Goal: Task Accomplishment & Management: Complete application form

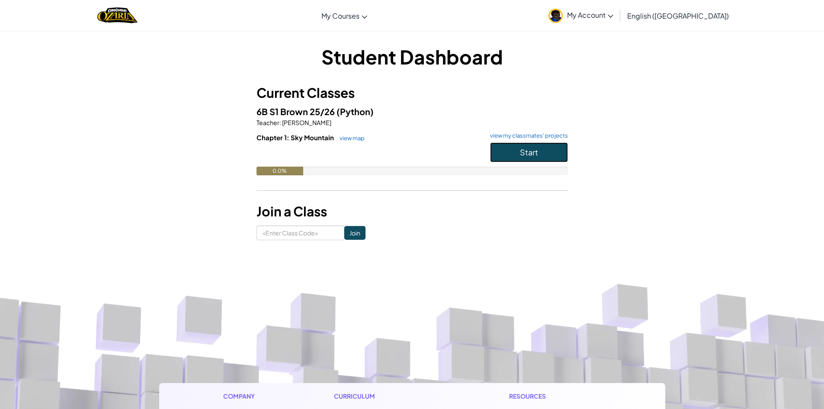
click at [544, 150] on button "Start" at bounding box center [529, 152] width 78 height 20
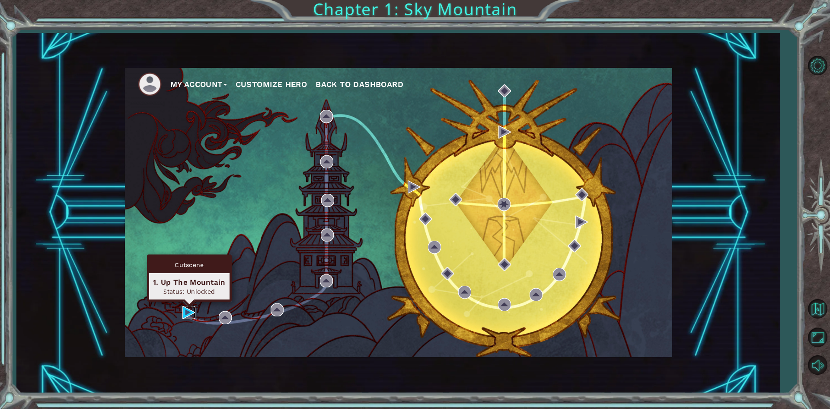
click at [191, 309] on img at bounding box center [188, 312] width 13 height 13
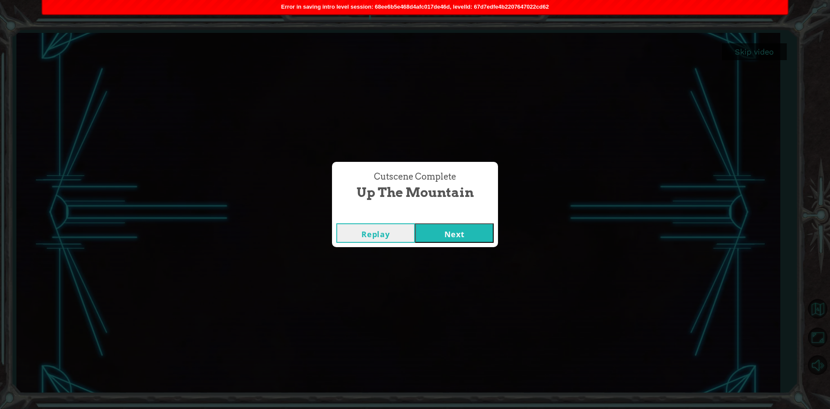
click at [437, 237] on button "Next" at bounding box center [454, 232] width 79 height 19
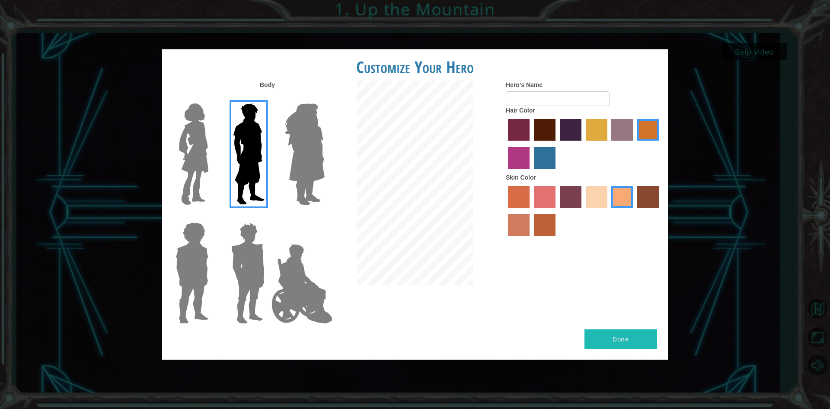
click at [306, 165] on img at bounding box center [304, 154] width 47 height 108
click at [324, 98] on input "Hero Amethyst" at bounding box center [324, 98] width 0 height 0
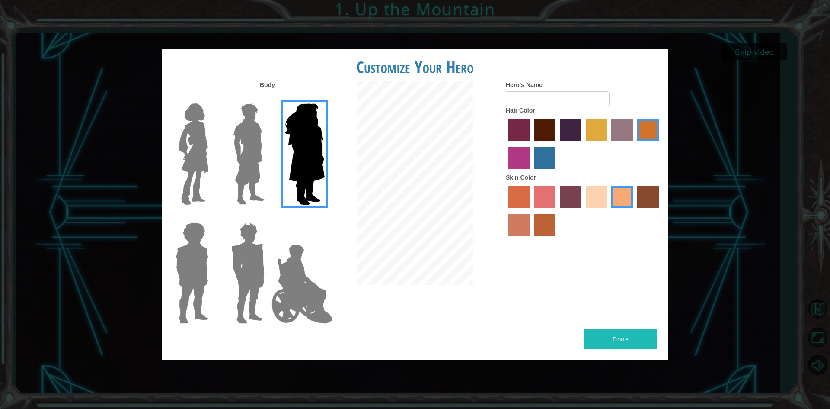
click at [209, 157] on img at bounding box center [194, 154] width 36 height 108
click at [212, 98] on input "Hero Connie" at bounding box center [212, 98] width 0 height 0
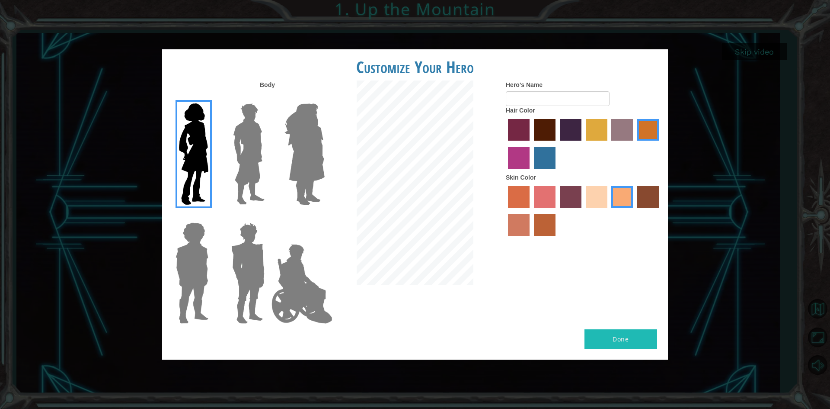
click at [210, 232] on img at bounding box center [192, 273] width 40 height 108
click at [212, 217] on input "Hero Steven" at bounding box center [212, 217] width 0 height 0
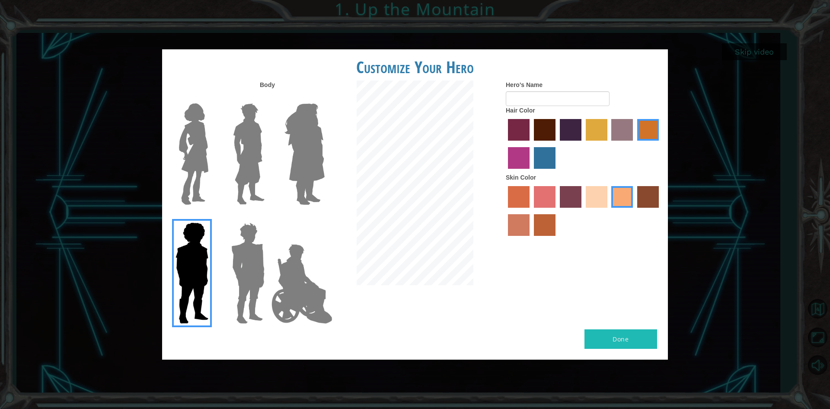
click at [252, 243] on img at bounding box center [248, 273] width 40 height 108
click at [268, 217] on input "Hero Garnet" at bounding box center [268, 217] width 0 height 0
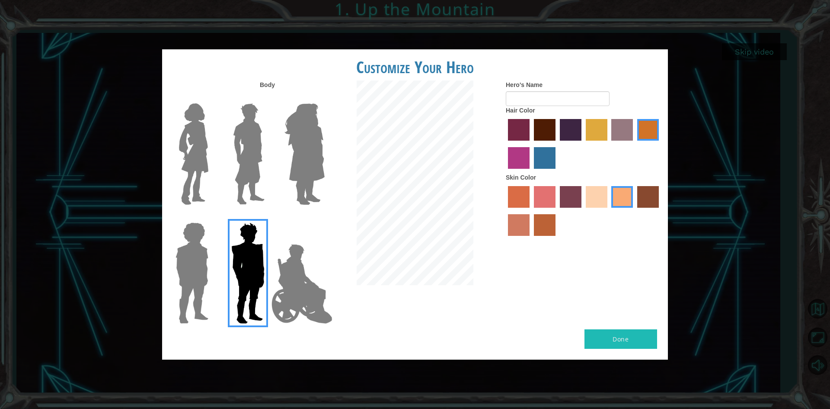
click at [285, 249] on img at bounding box center [302, 283] width 68 height 86
click at [324, 217] on input "Hero Jamie" at bounding box center [324, 217] width 0 height 0
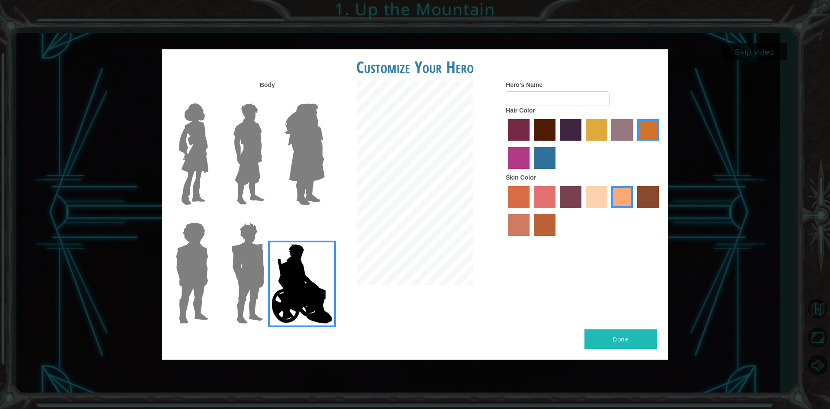
click at [249, 168] on img at bounding box center [249, 154] width 38 height 108
click at [268, 98] on input "Hero Lars" at bounding box center [268, 98] width 0 height 0
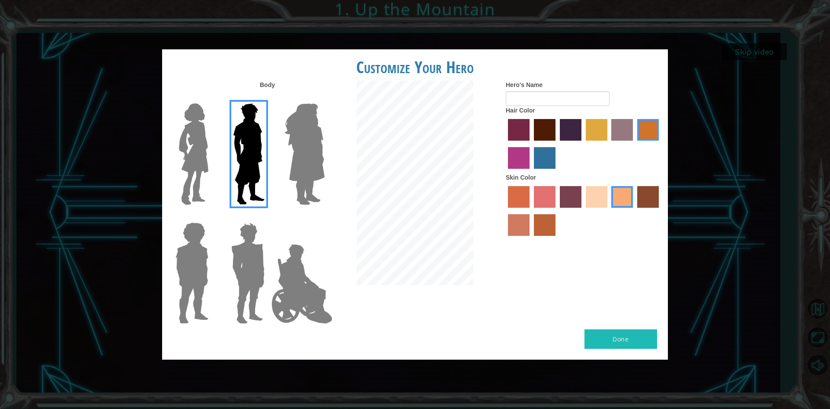
click at [540, 158] on label "lachmara hair color" at bounding box center [545, 158] width 22 height 22
click at [531, 172] on input "lachmara hair color" at bounding box center [531, 172] width 0 height 0
click at [640, 199] on label "karma skin color" at bounding box center [648, 197] width 22 height 22
click at [634, 211] on input "karma skin color" at bounding box center [634, 211] width 0 height 0
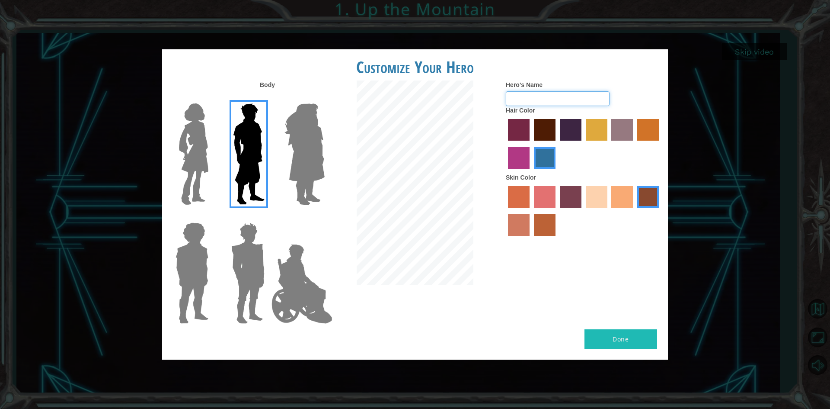
click at [542, 101] on input "Hero's Name" at bounding box center [558, 98] width 104 height 15
type input "67"
click at [618, 341] on button "Done" at bounding box center [621, 338] width 73 height 19
click at [584, 311] on div "Body Hero's Name 67 Hair Color Skin Color" at bounding box center [415, 204] width 506 height 249
click at [529, 98] on input "67" at bounding box center [558, 98] width 104 height 15
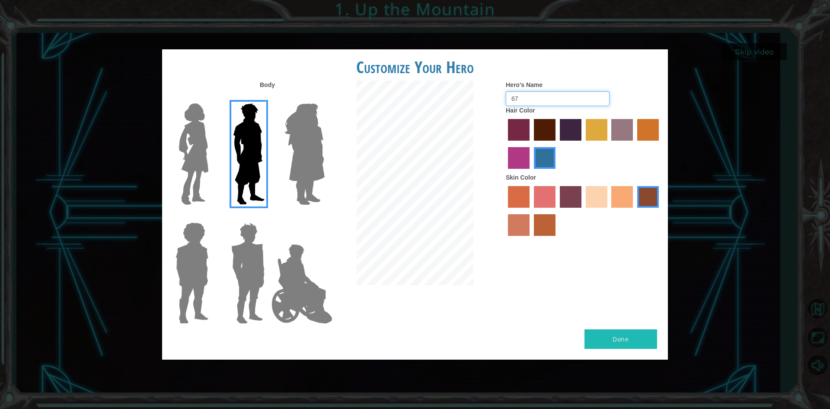
click at [529, 98] on input "67" at bounding box center [558, 98] width 104 height 15
click at [526, 124] on label "paprika hair color" at bounding box center [519, 130] width 22 height 22
click at [505, 144] on input "paprika hair color" at bounding box center [505, 144] width 0 height 0
click at [550, 160] on label "lachmara hair color" at bounding box center [545, 158] width 22 height 22
click at [531, 172] on input "lachmara hair color" at bounding box center [531, 172] width 0 height 0
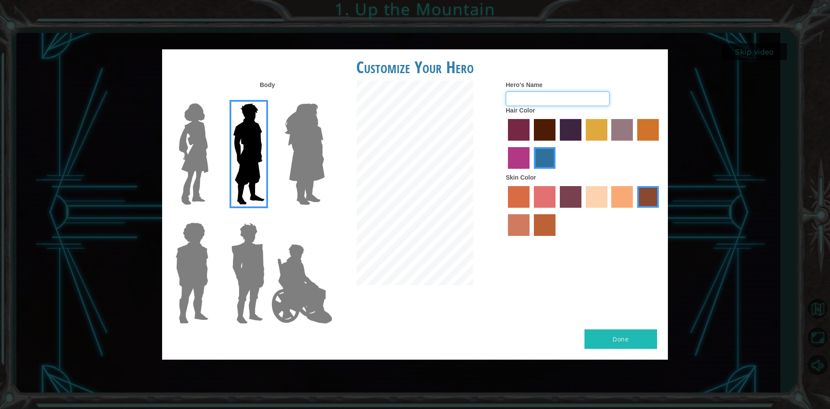
click at [543, 98] on input "Hero's Name" at bounding box center [558, 98] width 104 height 15
click at [535, 102] on input "Excel" at bounding box center [558, 98] width 104 height 15
click at [544, 98] on input "Excel" at bounding box center [558, 98] width 104 height 15
drag, startPoint x: 559, startPoint y: 96, endPoint x: 527, endPoint y: 100, distance: 32.2
click at [527, 100] on input "Excel1234567" at bounding box center [558, 98] width 104 height 15
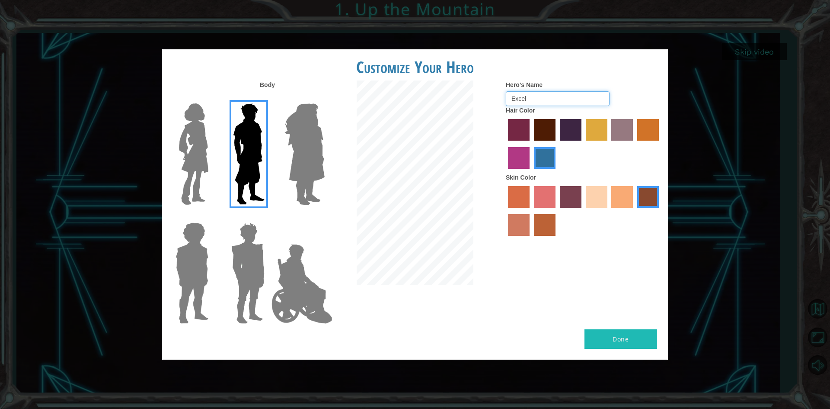
type input "Excel"
click at [602, 288] on div "Body Hero's Name Excel Hair Color Skin Color" at bounding box center [415, 204] width 506 height 249
click at [538, 221] on label "smoke tree skin color" at bounding box center [545, 225] width 22 height 22
click at [531, 239] on input "smoke tree skin color" at bounding box center [531, 239] width 0 height 0
click at [629, 204] on label "tacao skin color" at bounding box center [622, 197] width 22 height 22
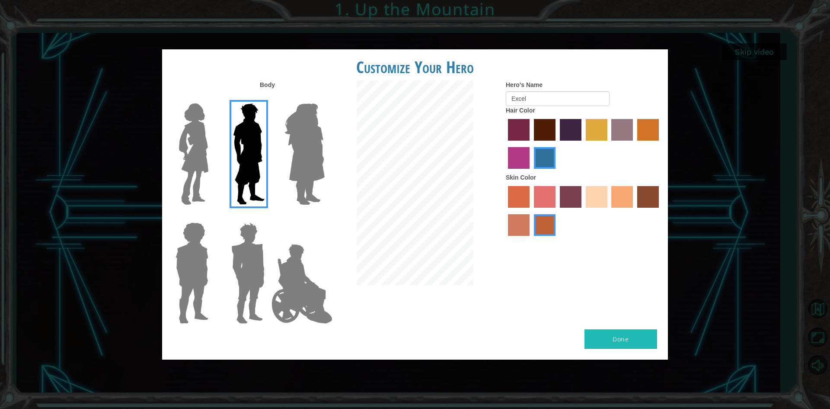
click at [609, 211] on input "tacao skin color" at bounding box center [609, 211] width 0 height 0
click at [645, 201] on label "karma skin color" at bounding box center [648, 197] width 22 height 22
click at [634, 211] on input "karma skin color" at bounding box center [634, 211] width 0 height 0
click at [548, 233] on label "smoke tree skin color" at bounding box center [545, 225] width 22 height 22
click at [531, 239] on input "smoke tree skin color" at bounding box center [531, 239] width 0 height 0
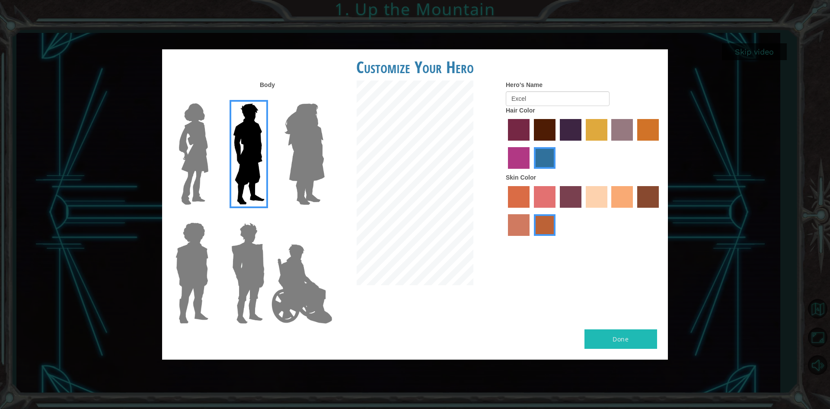
drag, startPoint x: 518, startPoint y: 227, endPoint x: 528, endPoint y: 226, distance: 10.8
click at [517, 226] on label "burning sand skin color" at bounding box center [519, 225] width 22 height 22
click at [660, 211] on input "burning sand skin color" at bounding box center [660, 211] width 0 height 0
click at [550, 227] on label "smoke tree skin color" at bounding box center [545, 225] width 22 height 22
click at [531, 239] on input "smoke tree skin color" at bounding box center [531, 239] width 0 height 0
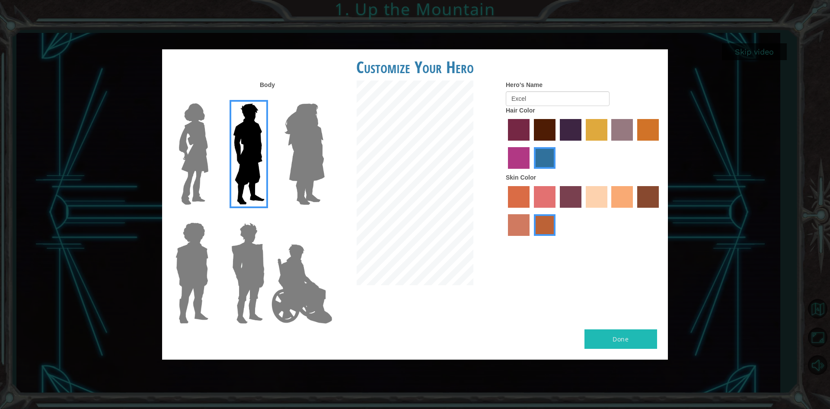
click at [644, 203] on label "karma skin color" at bounding box center [648, 197] width 22 height 22
click at [634, 211] on input "karma skin color" at bounding box center [634, 211] width 0 height 0
drag, startPoint x: 608, startPoint y: 313, endPoint x: 606, endPoint y: 325, distance: 11.8
click at [607, 320] on div "Body Hero's Name Excel Hair Color Skin Color" at bounding box center [415, 204] width 506 height 249
click at [606, 325] on div "Body Hero's Name Excel Hair Color Skin Color" at bounding box center [415, 204] width 506 height 249
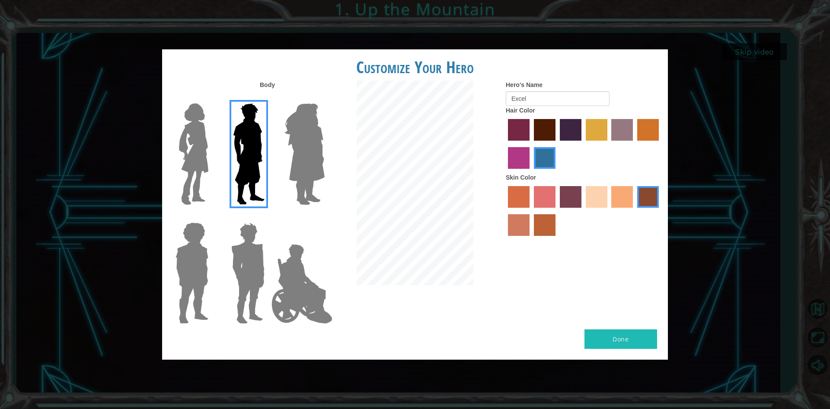
click at [603, 307] on div "Body Hero's Name Excel Hair Color Skin Color" at bounding box center [415, 204] width 506 height 249
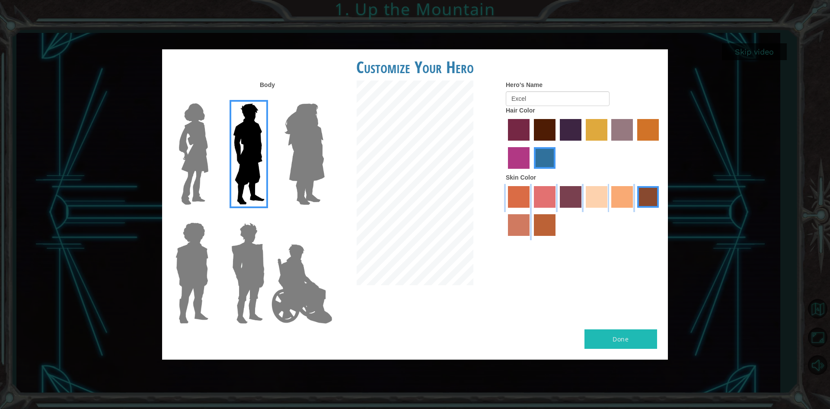
click at [603, 307] on div "Body Hero's Name Excel Hair Color Skin Color" at bounding box center [415, 204] width 506 height 249
click at [603, 306] on div "Body Hero's Name Excel Hair Color Skin Color" at bounding box center [415, 204] width 506 height 249
click at [255, 254] on img at bounding box center [248, 273] width 40 height 108
click at [268, 217] on input "Hero Garnet" at bounding box center [268, 217] width 0 height 0
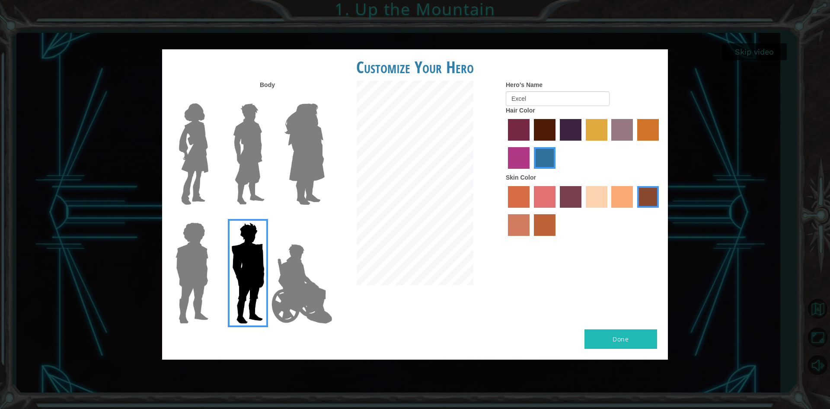
click at [256, 165] on img at bounding box center [249, 154] width 38 height 108
click at [268, 98] on input "Hero Lars" at bounding box center [268, 98] width 0 height 0
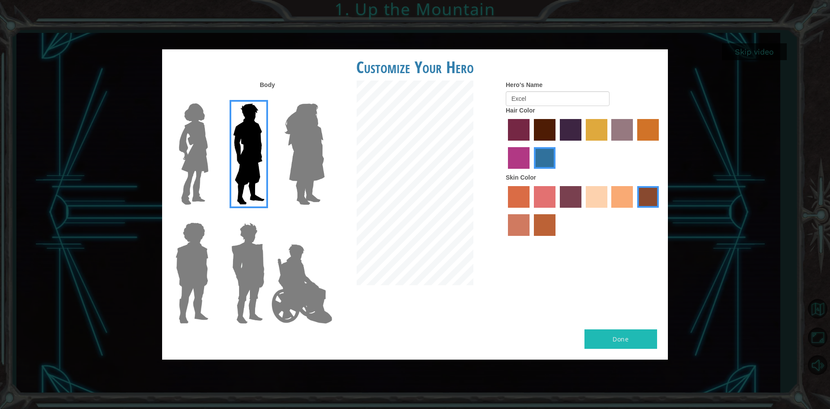
click at [630, 359] on div "Done" at bounding box center [415, 344] width 506 height 30
click at [618, 328] on div "Customize Your Hero Body Hero's Name Excel Hair Color Skin Color Done" at bounding box center [415, 204] width 506 height 310
click at [616, 324] on div "Body Hero's Name Excel Hair Color Skin Color" at bounding box center [415, 204] width 506 height 249
click at [614, 323] on div "Body Hero's Name Excel Hair Color Skin Color" at bounding box center [415, 204] width 506 height 249
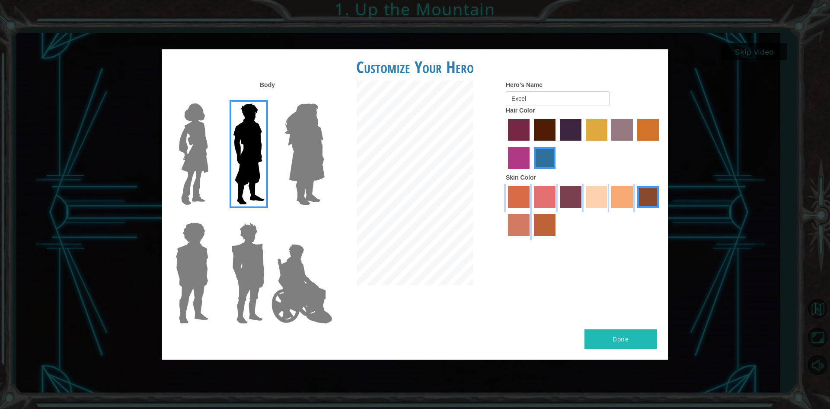
click at [613, 322] on div "Body Hero's Name Excel Hair Color Skin Color" at bounding box center [415, 204] width 506 height 249
click at [613, 321] on div "Body Hero's Name Excel Hair Color Skin Color" at bounding box center [415, 204] width 506 height 249
click at [625, 328] on div "Body Hero's Name Excel Hair Color Skin Color" at bounding box center [415, 204] width 506 height 249
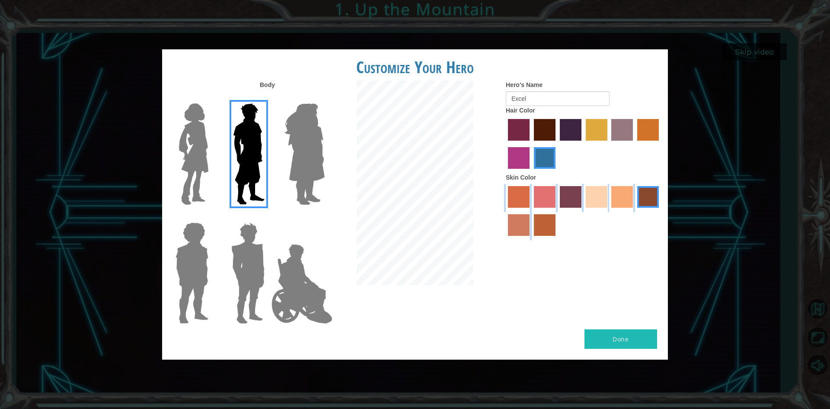
click at [649, 335] on div "Customize Your Hero Body Hero's Name Excel Hair Color Skin Color Done" at bounding box center [415, 204] width 506 height 310
click at [635, 329] on div "Body Hero's Name Excel Hair Color Skin Color" at bounding box center [415, 204] width 506 height 249
click at [626, 298] on div "Body Hero's Name Excel Hair Color Skin Color" at bounding box center [415, 204] width 506 height 249
click at [599, 236] on div at bounding box center [584, 212] width 156 height 56
click at [598, 231] on div at bounding box center [584, 212] width 156 height 56
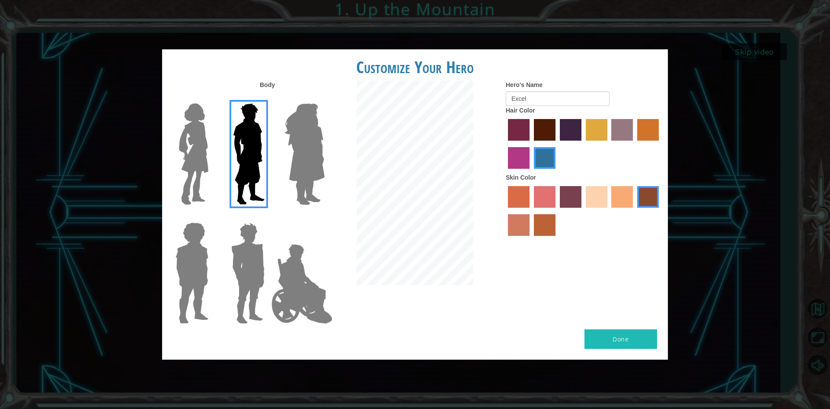
click at [547, 137] on label "maroon hair color" at bounding box center [545, 130] width 22 height 22
click at [531, 144] on input "maroon hair color" at bounding box center [531, 144] width 0 height 0
click at [567, 137] on label "hot purple hair color" at bounding box center [571, 130] width 22 height 22
click at [557, 144] on input "hot purple hair color" at bounding box center [557, 144] width 0 height 0
click at [544, 164] on label "lachmara hair color" at bounding box center [545, 158] width 22 height 22
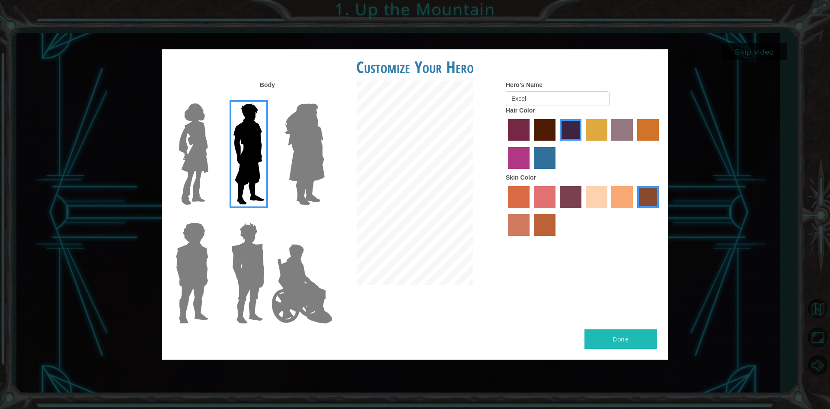
click at [531, 172] on input "lachmara hair color" at bounding box center [531, 172] width 0 height 0
click at [764, 53] on div "Customize Your Hero Body Hero's Name Excel Hair Color Skin Color Done" at bounding box center [415, 204] width 830 height 409
drag, startPoint x: 740, startPoint y: 152, endPoint x: 742, endPoint y: 147, distance: 5.1
click at [742, 148] on div "Customize Your Hero Body Hero's Name Excel Hair Color Skin Color Done" at bounding box center [415, 204] width 830 height 409
click at [651, 320] on div "Body Hero's Name Excel Hair Color Skin Color" at bounding box center [415, 204] width 506 height 249
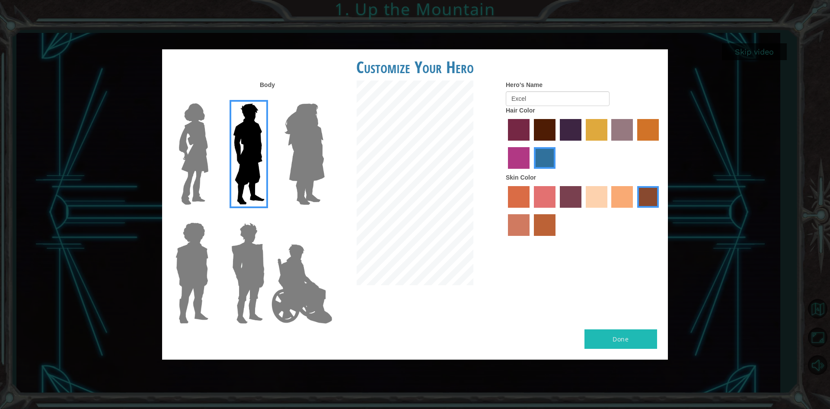
drag, startPoint x: 651, startPoint y: 321, endPoint x: 650, endPoint y: 325, distance: 4.5
click at [650, 325] on div "Body Hero's Name Excel Hair Color Skin Color" at bounding box center [415, 204] width 506 height 249
click at [656, 339] on div "Customize Your Hero Body Hero's Name Excel Hair Color Skin Color Done" at bounding box center [415, 204] width 506 height 310
click at [640, 253] on div "Body Hero's Name Excel Hair Color Skin Color" at bounding box center [415, 204] width 506 height 249
click at [640, 252] on div "Body Hero's Name Excel Hair Color Skin Color" at bounding box center [415, 204] width 506 height 249
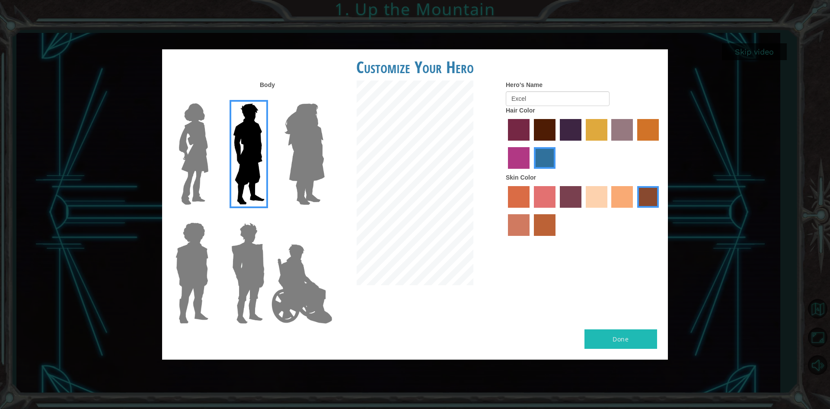
click at [640, 252] on div "Body Hero's Name Excel Hair Color Skin Color" at bounding box center [415, 204] width 506 height 249
click at [629, 326] on div "Customize Your Hero Body Hero's Name Excel Hair Color Skin Color Done" at bounding box center [415, 204] width 506 height 310
click at [637, 300] on div "Body Hero's Name Excel Hair Color Skin Color" at bounding box center [415, 204] width 506 height 249
click at [625, 326] on div "Customize Your Hero Body Hero's Name Excel Hair Color Skin Color Done" at bounding box center [415, 204] width 506 height 310
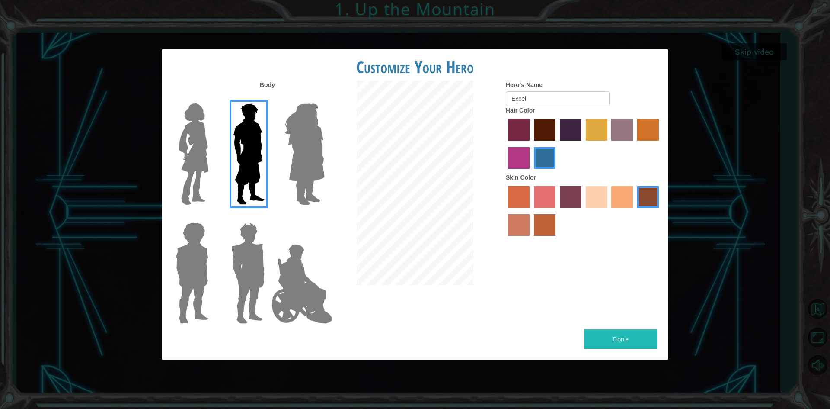
click at [625, 326] on div "Body Hero's Name Excel Hair Color Skin Color" at bounding box center [415, 204] width 506 height 249
click at [625, 321] on div "Body Hero's Name Excel Hair Color Skin Color" at bounding box center [415, 204] width 506 height 249
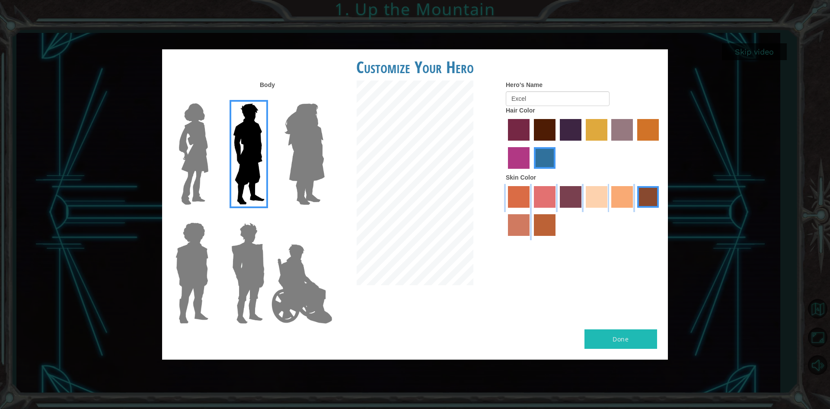
click at [625, 321] on div "Body Hero's Name Excel Hair Color Skin Color" at bounding box center [415, 204] width 506 height 249
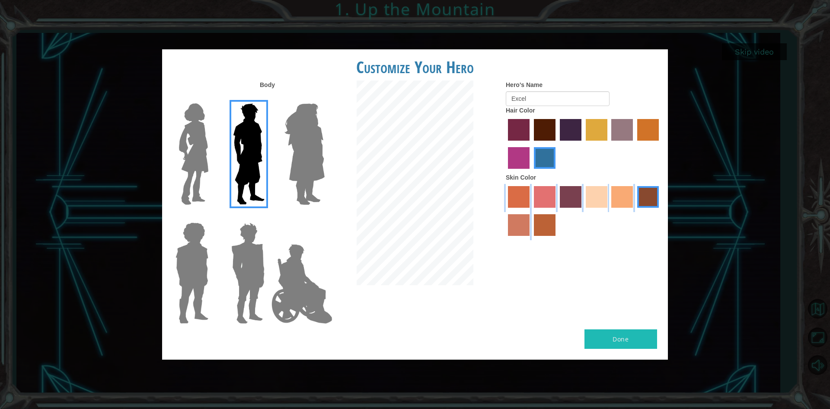
click at [625, 321] on div "Body Hero's Name Excel Hair Color Skin Color" at bounding box center [415, 204] width 506 height 249
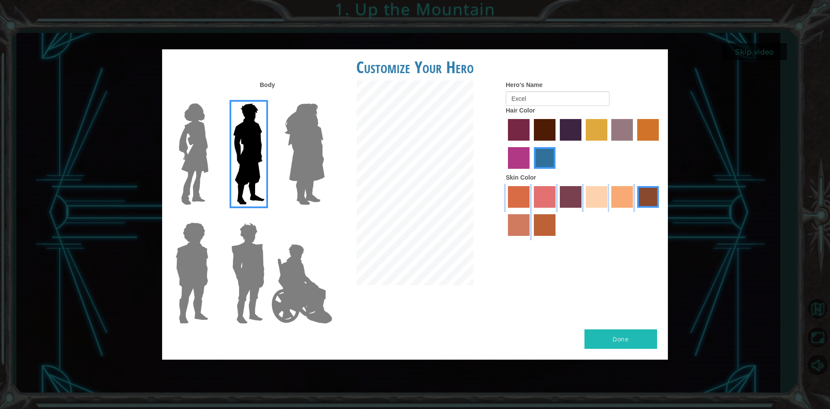
click at [625, 321] on div "Body Hero's Name Excel Hair Color Skin Color" at bounding box center [415, 204] width 506 height 249
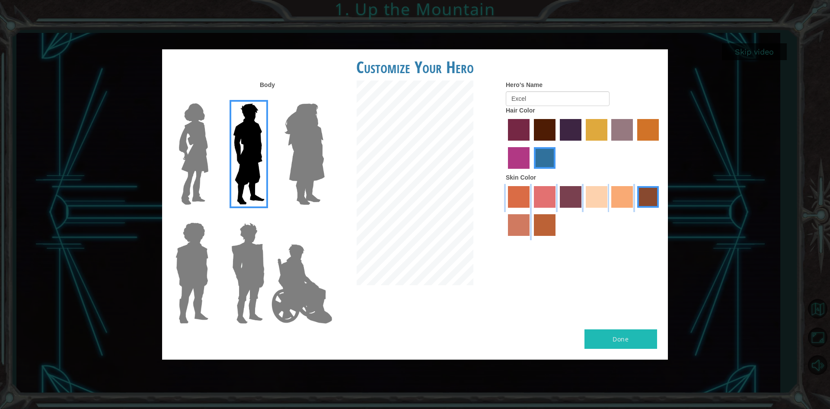
click at [625, 321] on div "Body Hero's Name Excel Hair Color Skin Color" at bounding box center [415, 204] width 506 height 249
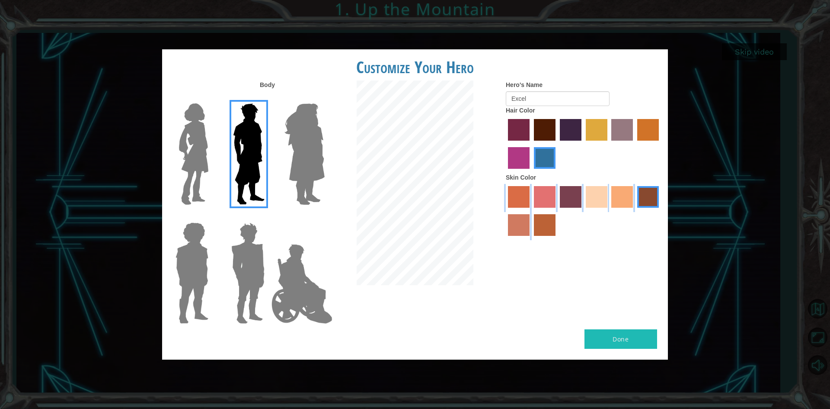
click at [625, 321] on div "Body Hero's Name Excel Hair Color Skin Color" at bounding box center [415, 204] width 506 height 249
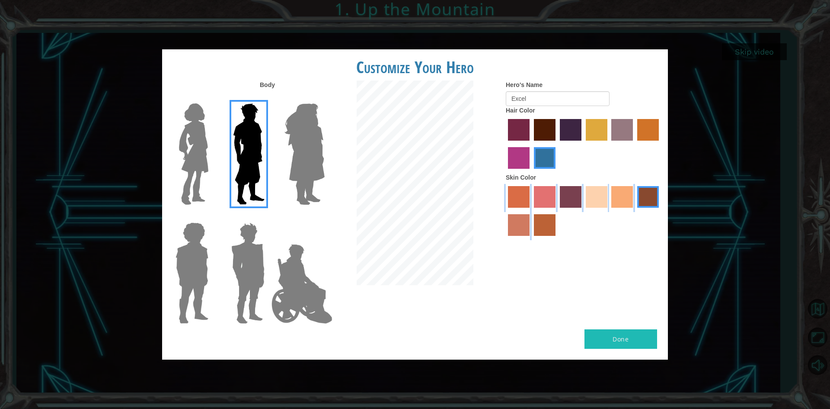
click at [625, 320] on div "Body Hero's Name Excel Hair Color Skin Color" at bounding box center [415, 204] width 506 height 249
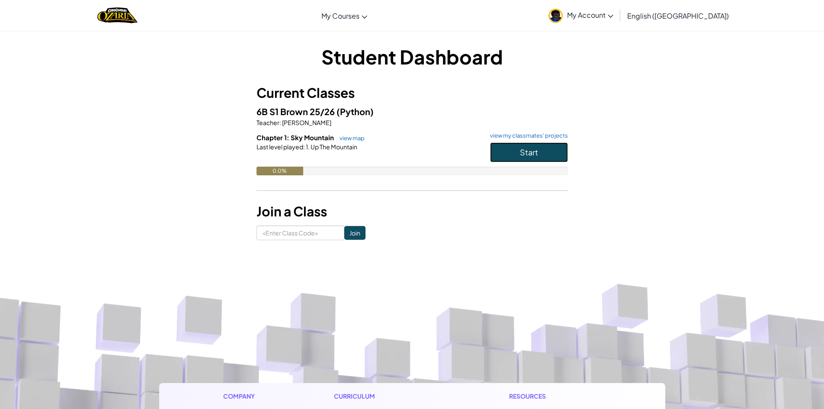
click at [502, 149] on button "Start" at bounding box center [529, 152] width 78 height 20
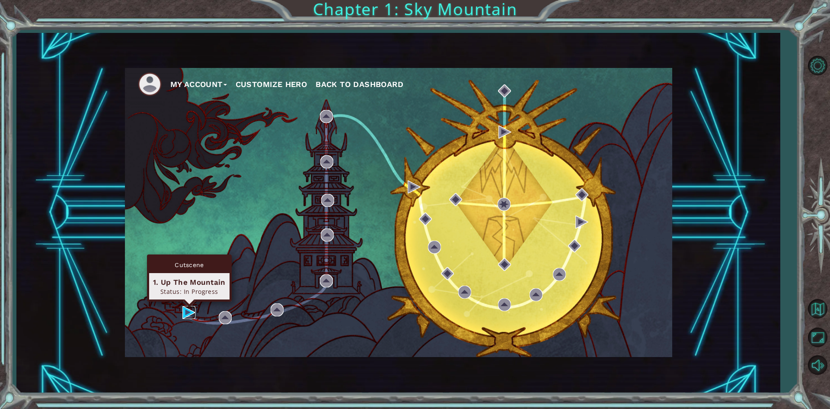
click at [189, 313] on img at bounding box center [188, 312] width 13 height 13
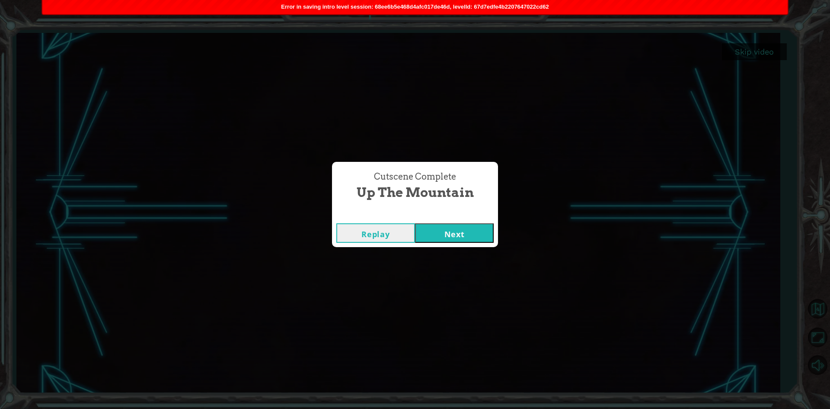
click at [466, 237] on button "Next" at bounding box center [454, 232] width 79 height 19
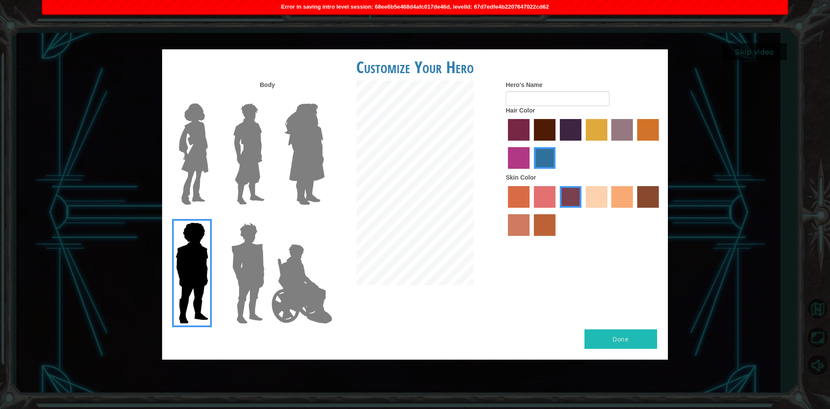
click at [248, 169] on img at bounding box center [249, 154] width 38 height 108
click at [268, 98] on input "Hero Lars" at bounding box center [268, 98] width 0 height 0
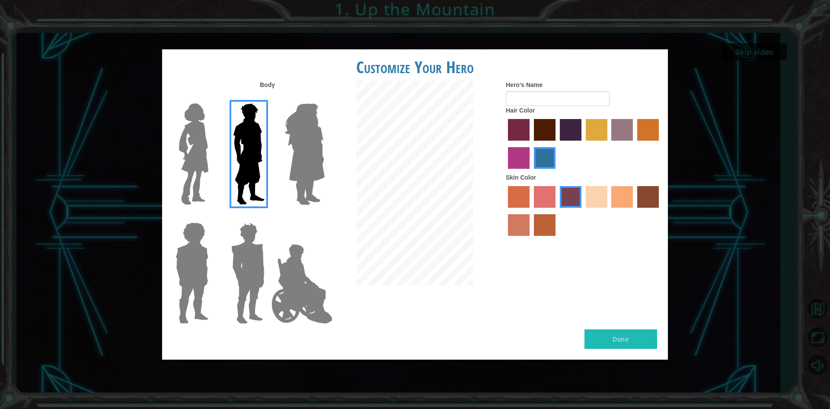
click at [654, 204] on label "karma skin color" at bounding box center [648, 197] width 22 height 22
click at [634, 211] on input "karma skin color" at bounding box center [634, 211] width 0 height 0
click at [548, 104] on input "Hero's Name" at bounding box center [558, 98] width 104 height 15
type input "e"
type input "ExcelO"
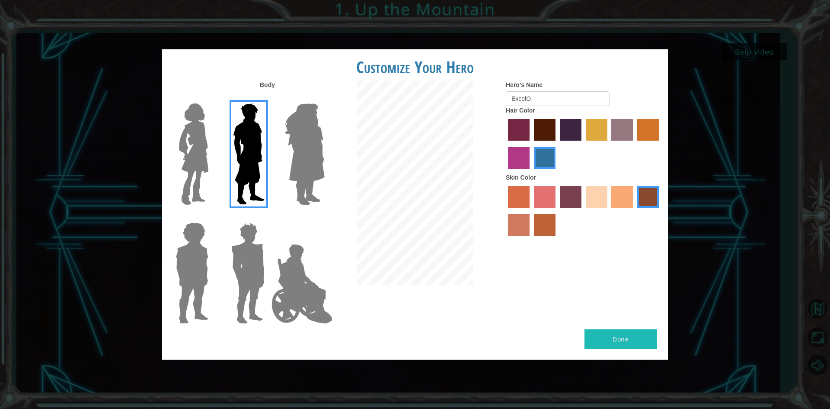
click at [627, 342] on button "Done" at bounding box center [621, 338] width 73 height 19
click at [636, 352] on div "Done" at bounding box center [415, 344] width 506 height 30
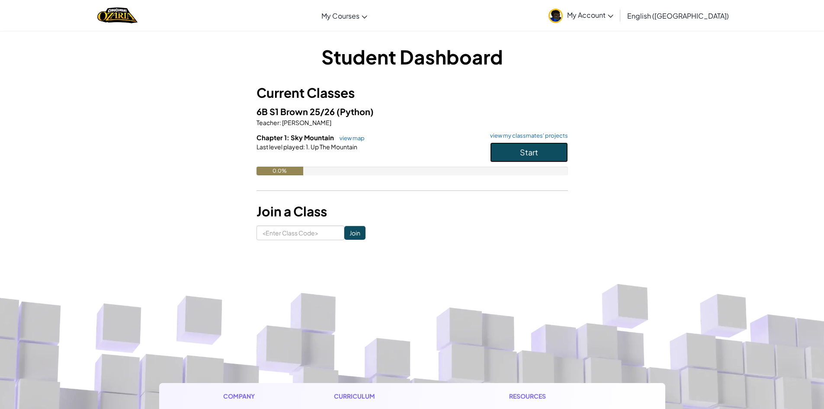
click at [554, 151] on button "Start" at bounding box center [529, 152] width 78 height 20
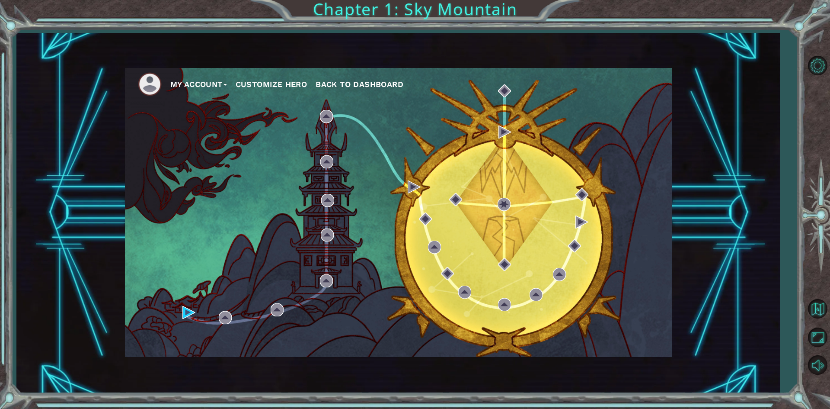
click at [168, 319] on div "My Account Customize Hero Back to Dashboard" at bounding box center [398, 212] width 547 height 289
click at [178, 313] on div "My Account Customize Hero Back to Dashboard" at bounding box center [398, 212] width 547 height 289
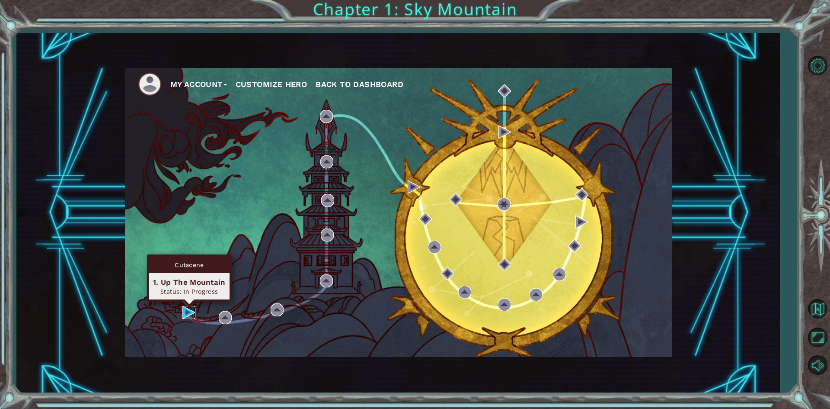
click at [184, 312] on img at bounding box center [188, 312] width 13 height 13
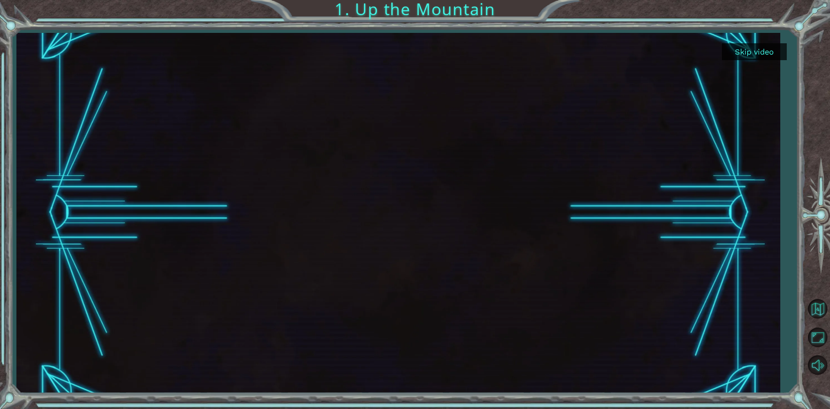
click at [757, 41] on div at bounding box center [398, 213] width 764 height 360
click at [753, 47] on button "Skip video" at bounding box center [754, 51] width 65 height 17
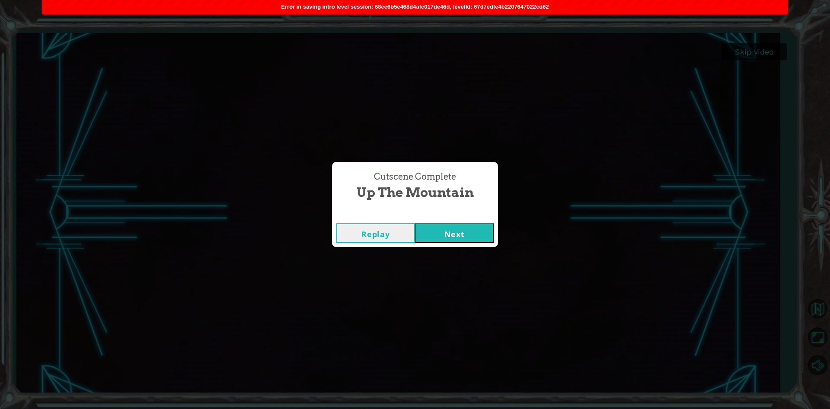
click at [476, 230] on button "Next" at bounding box center [454, 232] width 79 height 19
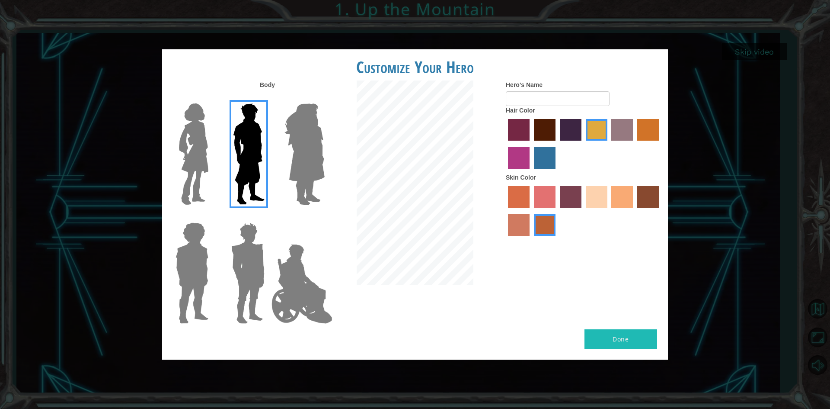
click at [547, 165] on label "lachmara hair color" at bounding box center [545, 158] width 22 height 22
click at [531, 172] on input "lachmara hair color" at bounding box center [531, 172] width 0 height 0
click at [649, 198] on label "karma skin color" at bounding box center [648, 197] width 22 height 22
click at [634, 211] on input "karma skin color" at bounding box center [634, 211] width 0 height 0
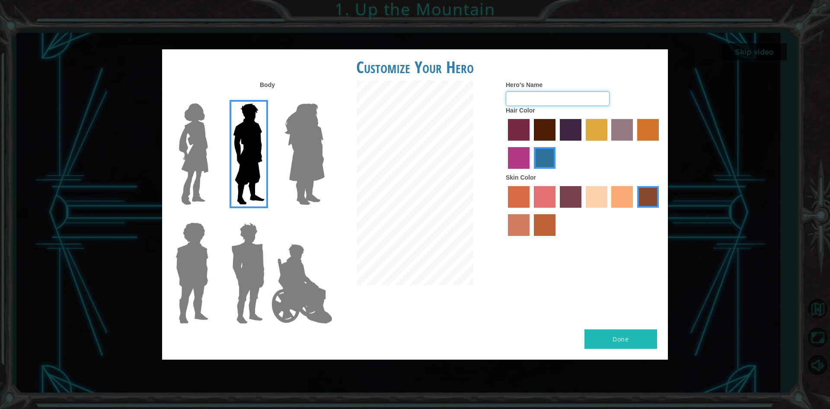
click at [547, 102] on input "Hero's Name" at bounding box center [558, 98] width 104 height 15
click at [604, 336] on button "Done" at bounding box center [621, 338] width 73 height 19
drag, startPoint x: 595, startPoint y: 327, endPoint x: 595, endPoint y: 331, distance: 4.4
click at [593, 328] on div "Body Hero's Name ExcelO Hair Color Skin Color" at bounding box center [415, 204] width 506 height 249
click at [256, 238] on img at bounding box center [248, 273] width 40 height 108
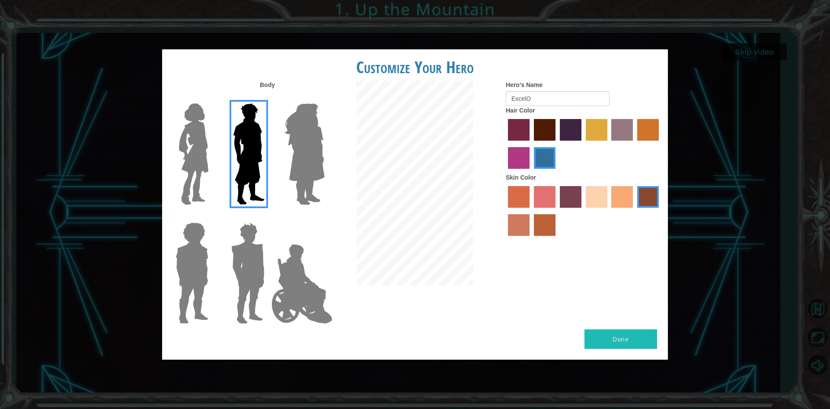
click at [268, 217] on input "Hero Garnet" at bounding box center [268, 217] width 0 height 0
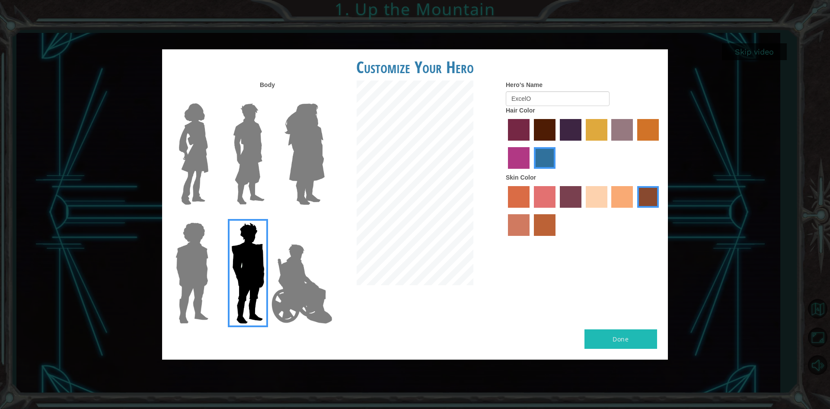
click at [261, 184] on img at bounding box center [249, 154] width 38 height 108
click at [268, 98] on input "Hero Lars" at bounding box center [268, 98] width 0 height 0
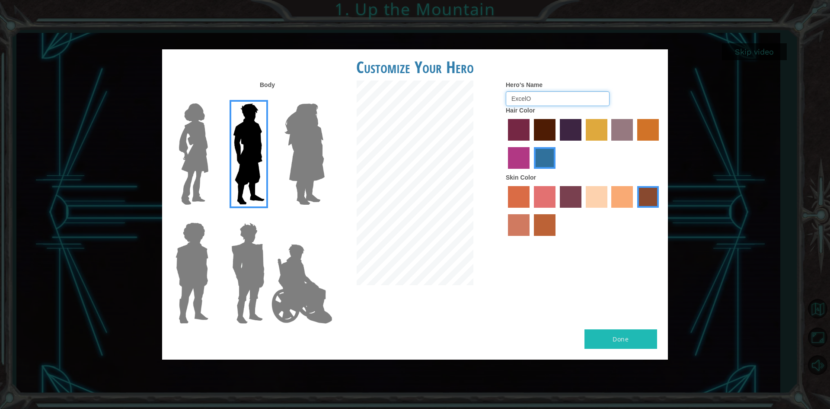
click at [542, 93] on input "ExcelO" at bounding box center [558, 98] width 104 height 15
drag, startPoint x: 553, startPoint y: 100, endPoint x: 532, endPoint y: 99, distance: 20.4
click at [532, 99] on input "ExcelO123" at bounding box center [558, 98] width 104 height 15
type input "ExcelO"
click at [597, 319] on div "Body Hero's Name ExcelO Hair Color Skin Color" at bounding box center [415, 204] width 506 height 249
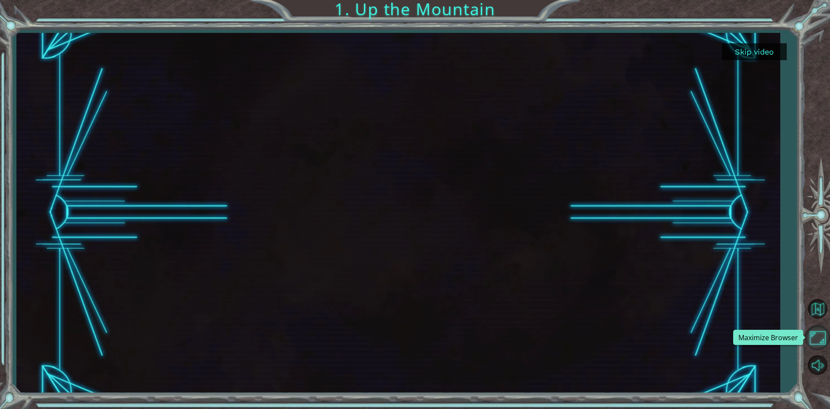
click at [817, 335] on button "Maximize Browser" at bounding box center [817, 337] width 25 height 25
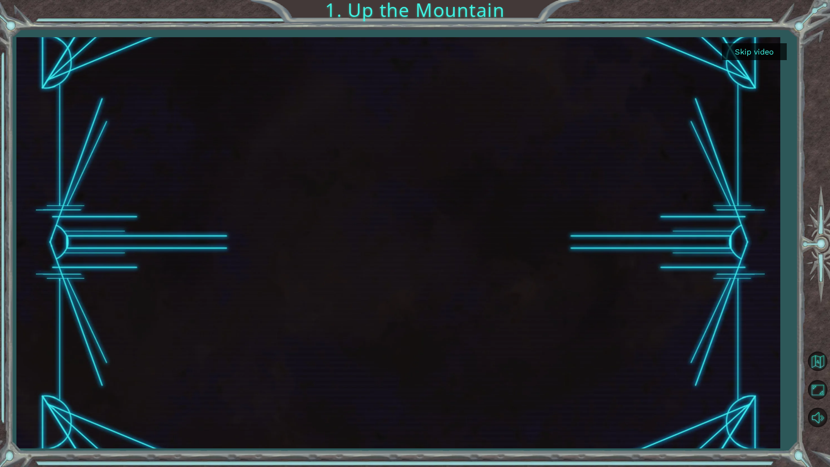
click at [761, 52] on button "Skip video" at bounding box center [754, 51] width 65 height 17
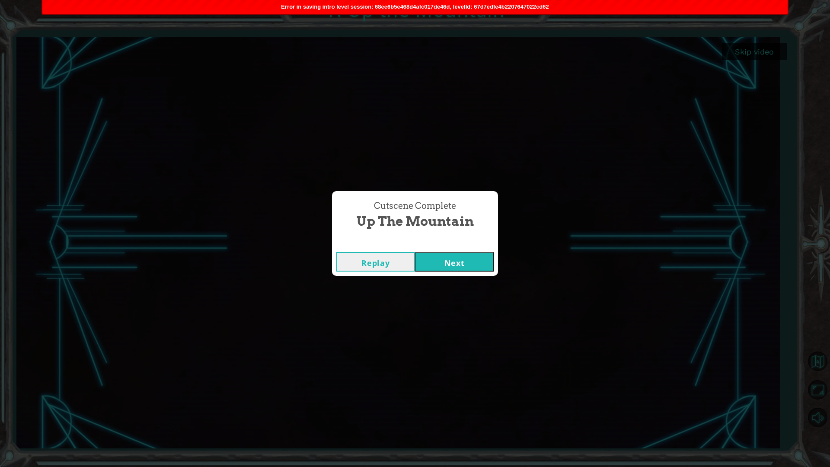
click at [463, 265] on button "Next" at bounding box center [454, 261] width 79 height 19
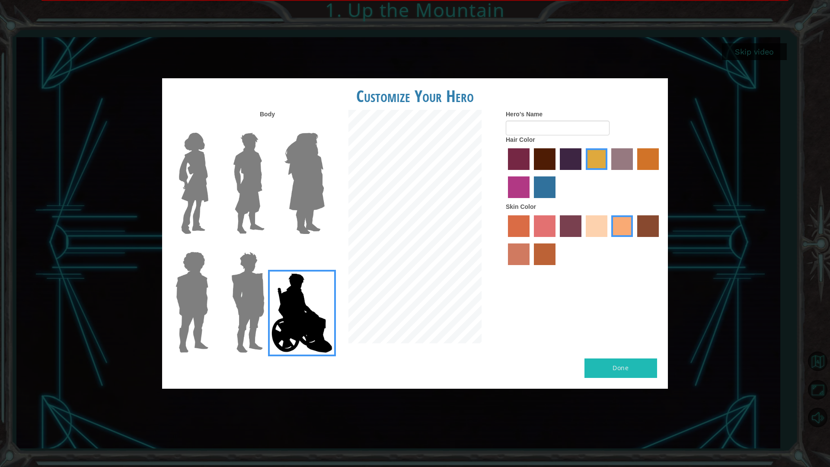
click at [256, 182] on img at bounding box center [249, 183] width 38 height 108
click at [268, 127] on input "Hero Lars" at bounding box center [268, 127] width 0 height 0
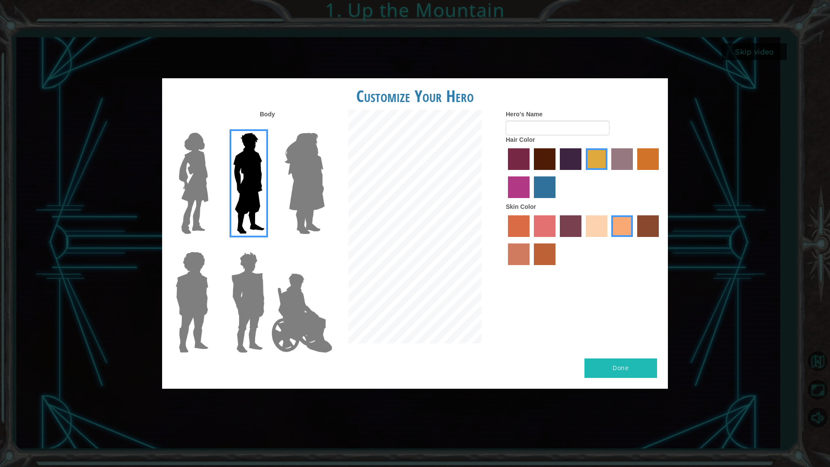
click at [537, 186] on label "lachmara hair color" at bounding box center [545, 187] width 22 height 22
click at [531, 201] on input "lachmara hair color" at bounding box center [531, 201] width 0 height 0
click at [647, 234] on label "karma skin color" at bounding box center [648, 226] width 22 height 22
click at [634, 240] on input "karma skin color" at bounding box center [634, 240] width 0 height 0
click at [581, 133] on input "Hero's Name" at bounding box center [558, 128] width 104 height 15
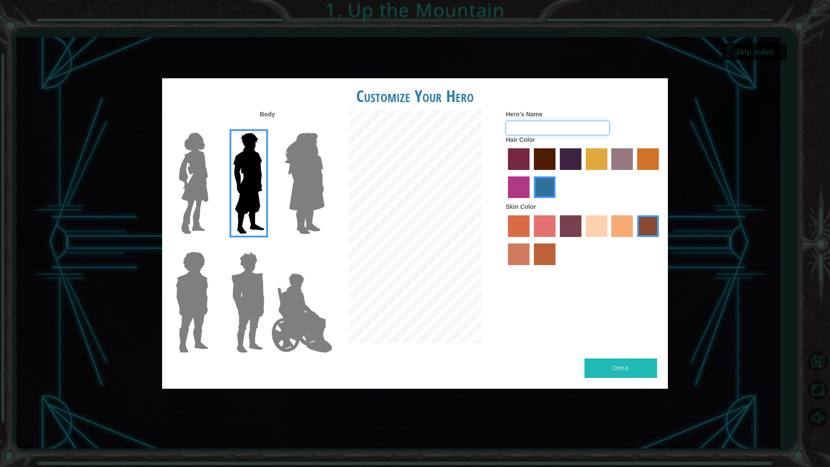
type input "ExcelO"
click at [618, 373] on button "Done" at bounding box center [621, 367] width 73 height 19
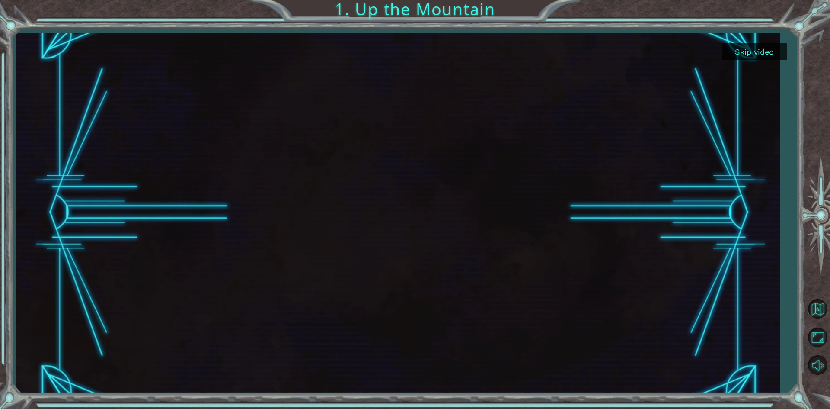
click at [748, 55] on button "Skip video" at bounding box center [754, 51] width 65 height 17
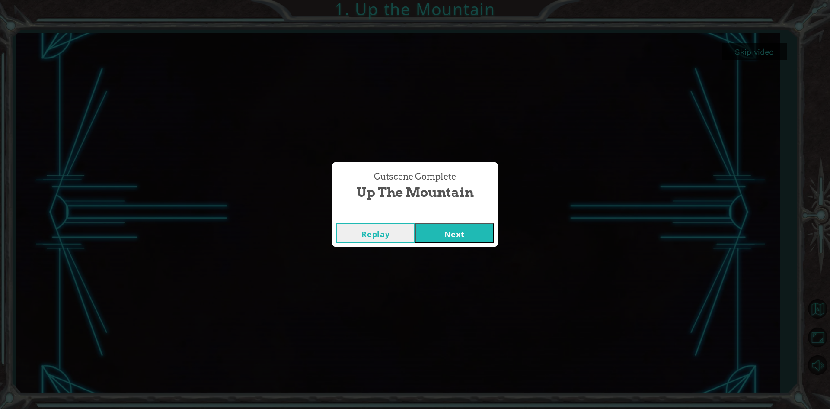
click at [433, 243] on div "Replay Next" at bounding box center [415, 233] width 166 height 28
click at [436, 237] on button "Next" at bounding box center [454, 232] width 79 height 19
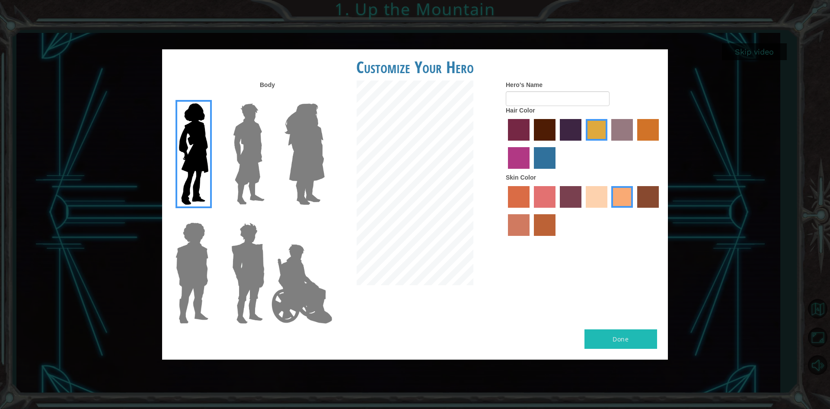
click at [540, 137] on label "maroon hair color" at bounding box center [545, 130] width 22 height 22
click at [531, 144] on input "maroon hair color" at bounding box center [531, 144] width 0 height 0
click at [561, 131] on label "hot purple hair color" at bounding box center [571, 130] width 22 height 22
click at [557, 144] on input "hot purple hair color" at bounding box center [557, 144] width 0 height 0
click at [524, 131] on label "paprika hair color" at bounding box center [519, 130] width 22 height 22
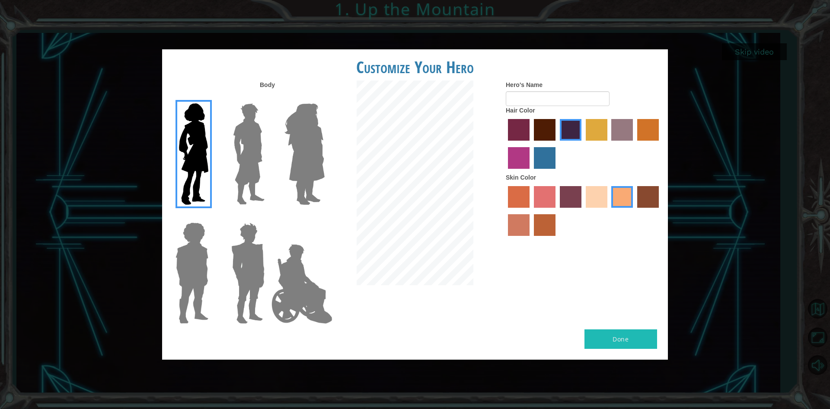
click at [505, 144] on input "paprika hair color" at bounding box center [505, 144] width 0 height 0
click at [534, 131] on label "maroon hair color" at bounding box center [545, 130] width 22 height 22
click at [531, 144] on input "maroon hair color" at bounding box center [531, 144] width 0 height 0
drag, startPoint x: 628, startPoint y: 127, endPoint x: 636, endPoint y: 126, distance: 7.4
click at [633, 127] on label "bazaar hair color" at bounding box center [622, 130] width 22 height 22
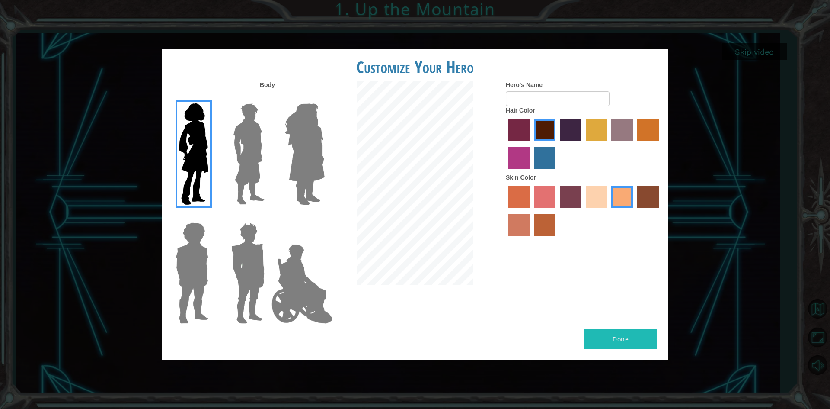
click at [609, 144] on input "bazaar hair color" at bounding box center [609, 144] width 0 height 0
click at [640, 126] on label "gold drop hair color" at bounding box center [648, 130] width 22 height 22
click at [634, 144] on input "gold drop hair color" at bounding box center [634, 144] width 0 height 0
click at [536, 136] on label "maroon hair color" at bounding box center [545, 130] width 22 height 22
click at [531, 144] on input "maroon hair color" at bounding box center [531, 144] width 0 height 0
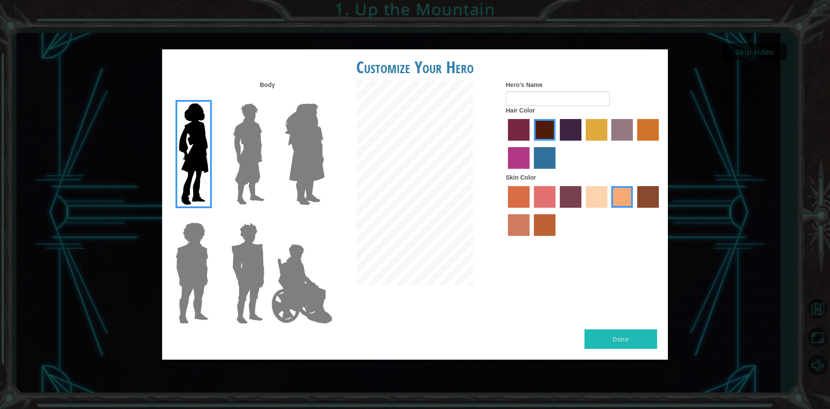
click at [535, 227] on label "smoke tree skin color" at bounding box center [545, 225] width 22 height 22
click at [531, 239] on input "smoke tree skin color" at bounding box center [531, 239] width 0 height 0
click at [526, 228] on label "burning sand skin color" at bounding box center [519, 225] width 22 height 22
click at [660, 211] on input "burning sand skin color" at bounding box center [660, 211] width 0 height 0
click at [544, 154] on label "lachmara hair color" at bounding box center [545, 158] width 22 height 22
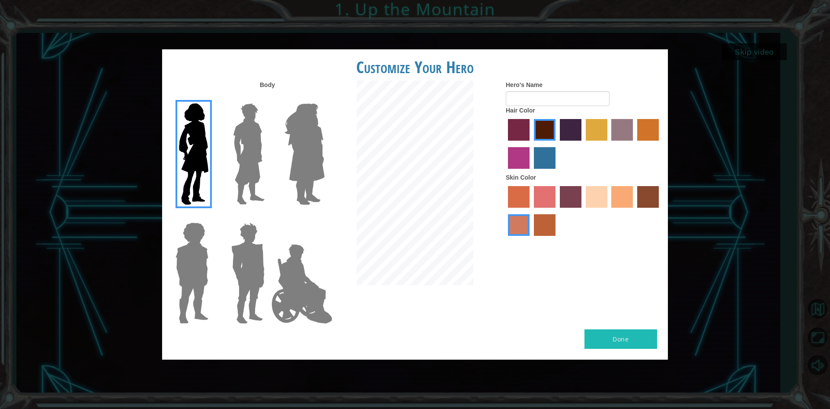
click at [531, 172] on input "lachmara hair color" at bounding box center [531, 172] width 0 height 0
click at [656, 203] on label "karma skin color" at bounding box center [648, 197] width 22 height 22
click at [634, 211] on input "karma skin color" at bounding box center [634, 211] width 0 height 0
click at [531, 107] on label "Hair Color" at bounding box center [520, 110] width 29 height 9
click at [268, 143] on img at bounding box center [249, 154] width 38 height 108
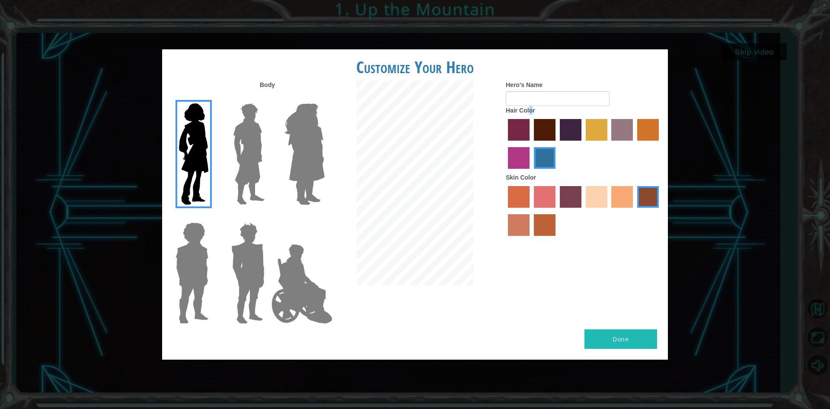
click at [268, 98] on input "Hero Lars" at bounding box center [268, 98] width 0 height 0
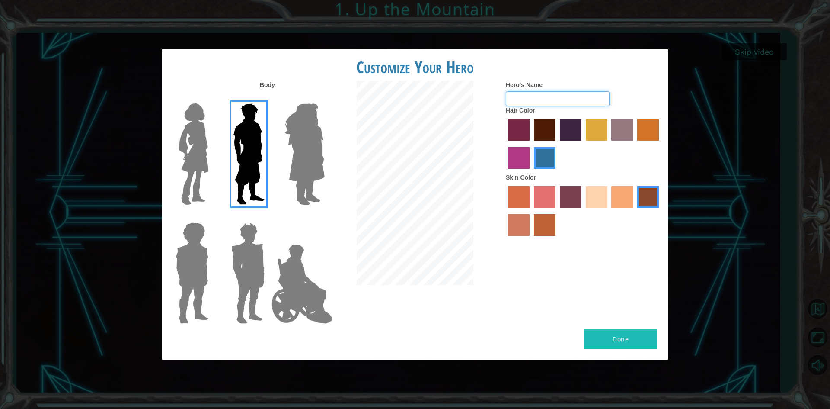
click at [522, 93] on input "Hero's Name" at bounding box center [558, 98] width 104 height 15
type input "ExcelO"
click at [620, 334] on button "Done" at bounding box center [621, 338] width 73 height 19
click at [620, 355] on div "Done" at bounding box center [415, 344] width 506 height 30
click at [327, 303] on img at bounding box center [302, 283] width 68 height 86
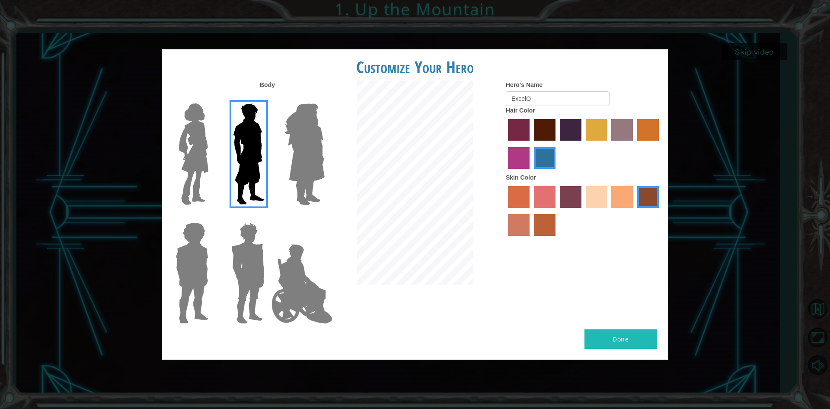
click at [324, 217] on input "Hero Jamie" at bounding box center [324, 217] width 0 height 0
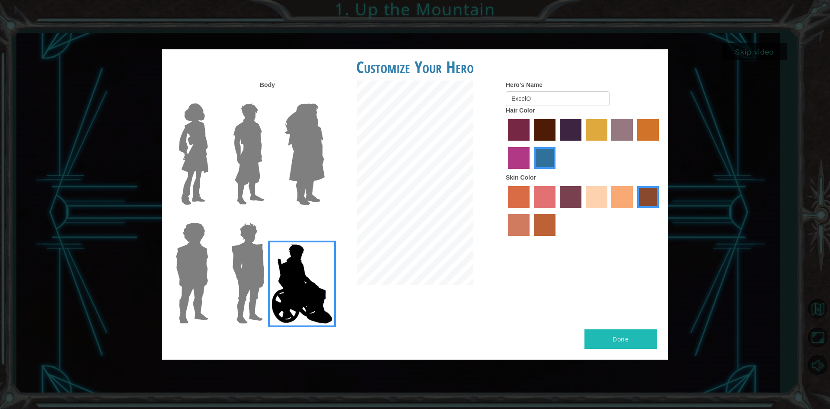
click at [230, 184] on img at bounding box center [249, 154] width 38 height 108
click at [268, 98] on input "Hero Lars" at bounding box center [268, 98] width 0 height 0
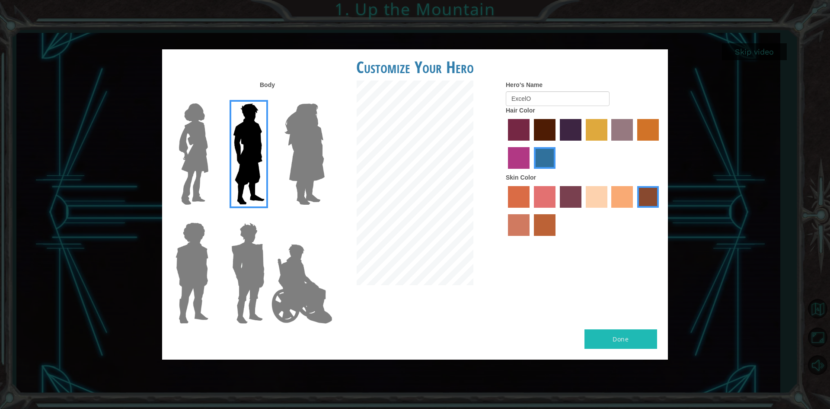
drag, startPoint x: 611, startPoint y: 327, endPoint x: 603, endPoint y: 323, distance: 9.1
click at [609, 327] on div "Body Hero's Name ExcelO Hair Color Skin Color" at bounding box center [415, 204] width 506 height 249
click at [546, 283] on div "Body Hero's Name ExcelO Hair Color Skin Color" at bounding box center [415, 204] width 506 height 249
click at [382, 301] on div "Body Hero's Name ExcelO Hair Color Skin Color" at bounding box center [415, 204] width 506 height 249
drag, startPoint x: 550, startPoint y: 322, endPoint x: 530, endPoint y: 317, distance: 19.9
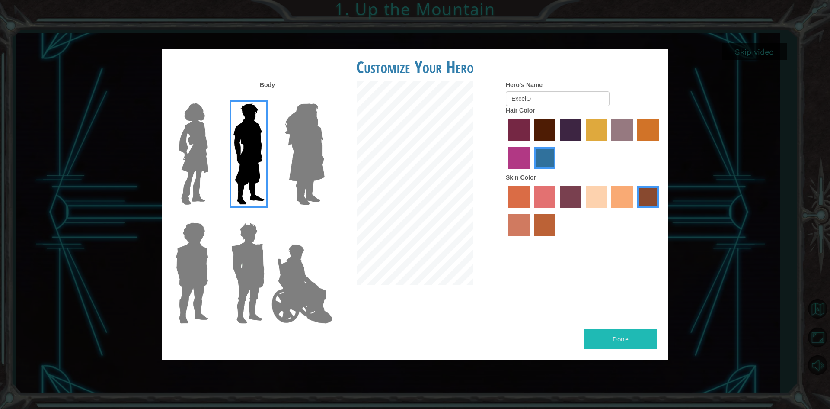
click at [552, 323] on div "Body Hero's Name ExcelO Hair Color Skin Color" at bounding box center [415, 204] width 506 height 249
click at [319, 118] on img at bounding box center [304, 154] width 47 height 108
click at [324, 98] on input "Hero Amethyst" at bounding box center [324, 98] width 0 height 0
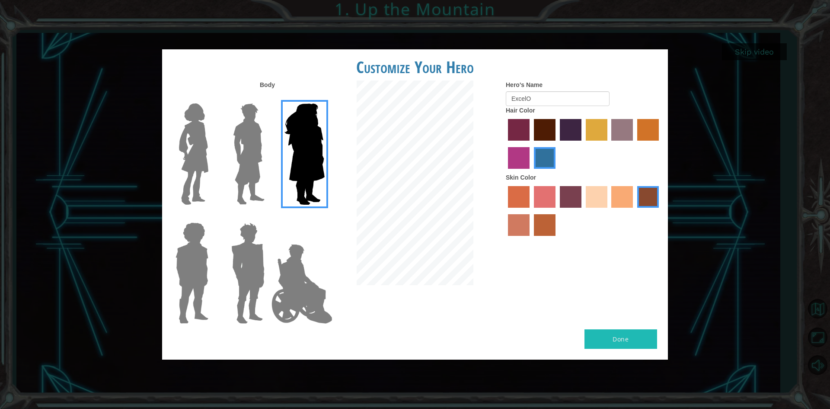
click at [247, 125] on img at bounding box center [249, 154] width 38 height 108
click at [268, 98] on input "Hero Lars" at bounding box center [268, 98] width 0 height 0
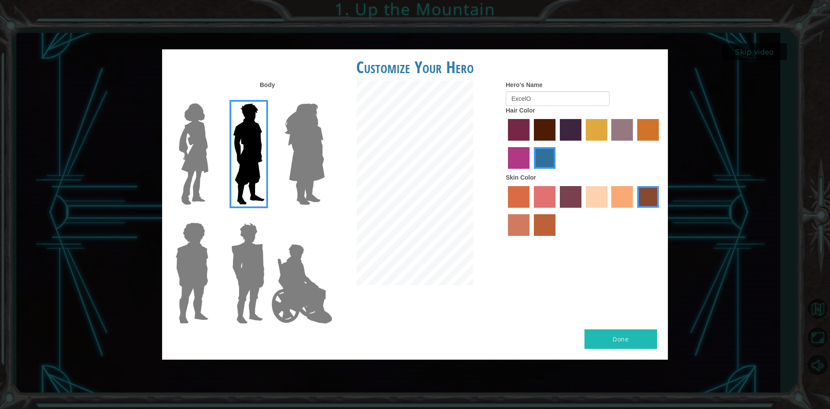
click at [610, 326] on div "Body Hero's Name ExcelO Hair Color Skin Color" at bounding box center [415, 204] width 506 height 249
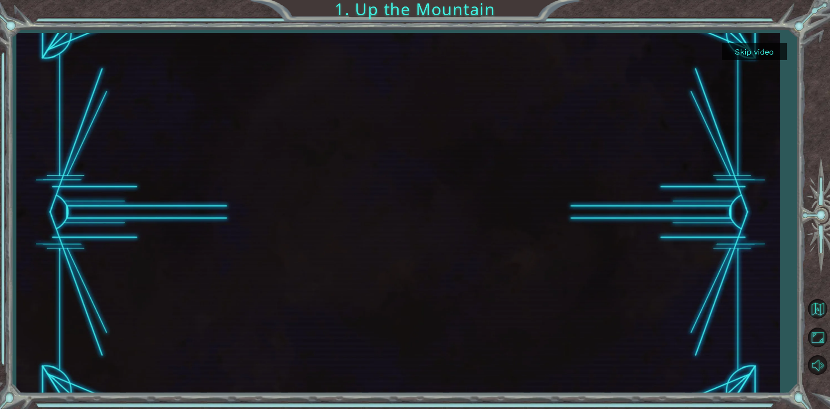
click at [735, 53] on button "Skip video" at bounding box center [754, 51] width 65 height 17
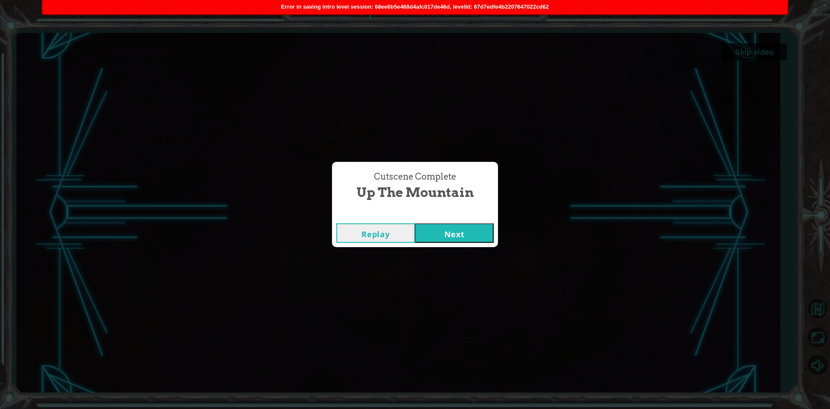
drag, startPoint x: 461, startPoint y: 238, endPoint x: 457, endPoint y: 235, distance: 4.9
click at [457, 235] on button "Next" at bounding box center [454, 232] width 79 height 19
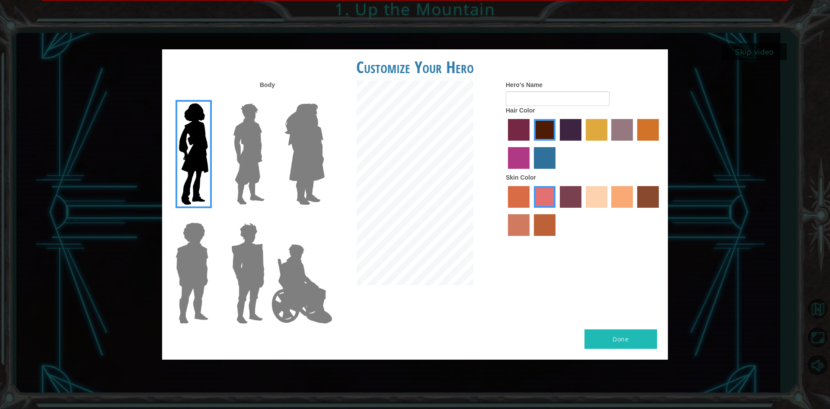
click at [225, 146] on label at bounding box center [246, 154] width 43 height 108
click at [268, 98] on input "Hero Lars" at bounding box center [268, 98] width 0 height 0
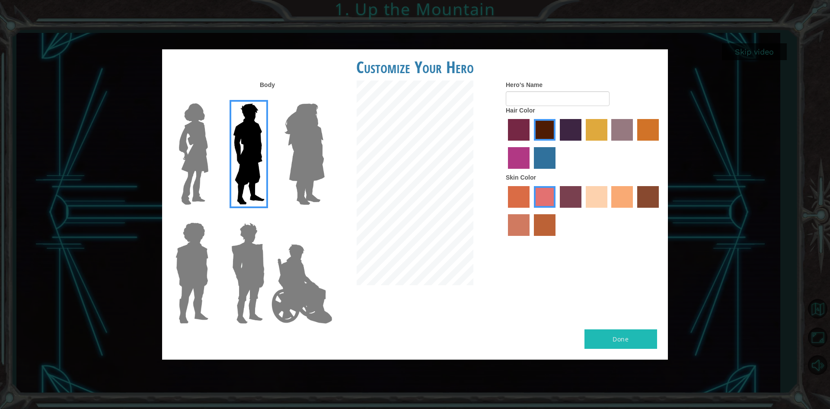
click at [547, 169] on div at bounding box center [584, 145] width 156 height 56
click at [546, 156] on label "lachmara hair color" at bounding box center [545, 158] width 22 height 22
click at [531, 172] on input "lachmara hair color" at bounding box center [531, 172] width 0 height 0
click at [646, 198] on label "karma skin color" at bounding box center [648, 197] width 22 height 22
click at [634, 211] on input "karma skin color" at bounding box center [634, 211] width 0 height 0
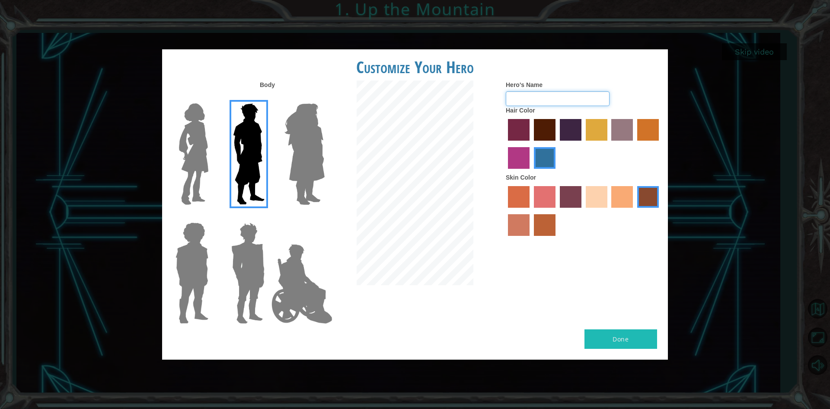
drag, startPoint x: 549, startPoint y: 92, endPoint x: 544, endPoint y: 93, distance: 5.5
click at [544, 93] on input "Hero's Name" at bounding box center [558, 98] width 104 height 15
type input "ExcelO"
click at [632, 339] on button "Done" at bounding box center [621, 338] width 73 height 19
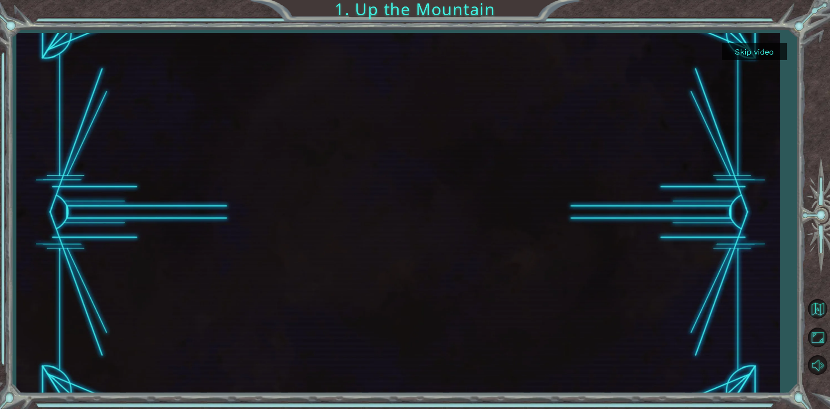
click at [748, 45] on button "Skip video" at bounding box center [754, 51] width 65 height 17
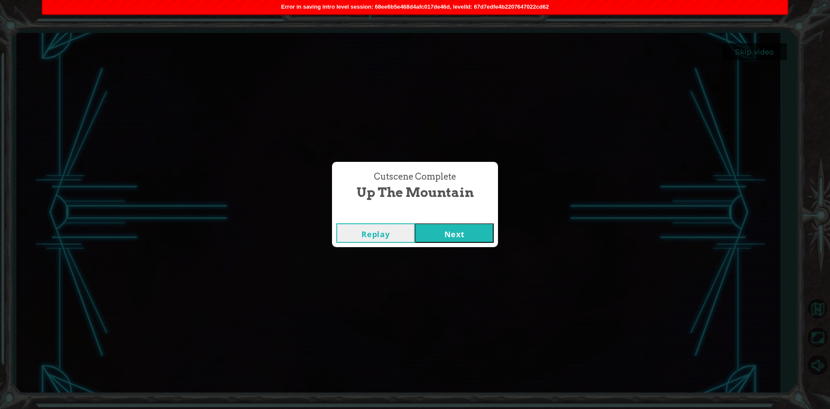
click at [444, 235] on button "Next" at bounding box center [454, 232] width 79 height 19
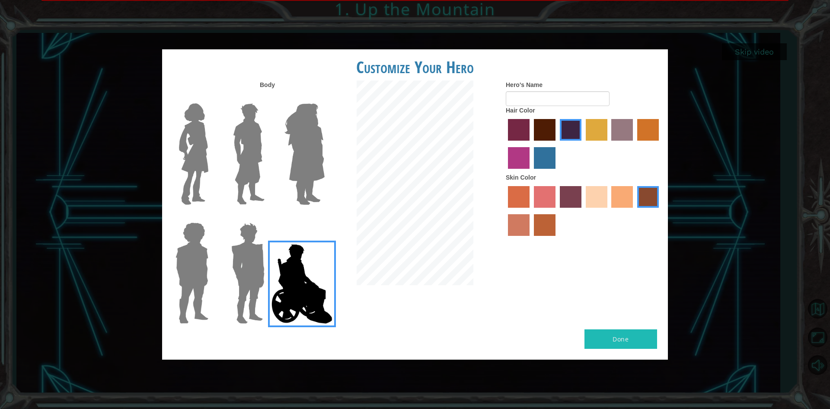
click at [240, 151] on img at bounding box center [249, 154] width 38 height 108
click at [268, 98] on input "Hero Lars" at bounding box center [268, 98] width 0 height 0
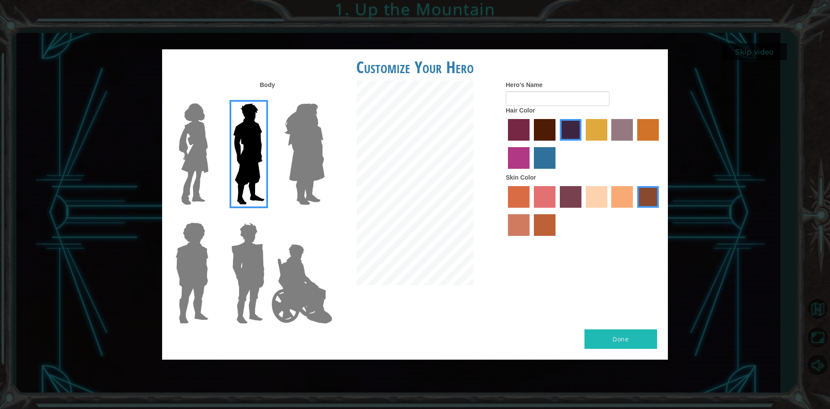
click at [543, 165] on label "lachmara hair color" at bounding box center [545, 158] width 22 height 22
click at [531, 172] on input "lachmara hair color" at bounding box center [531, 172] width 0 height 0
click at [523, 102] on input "Hero's Name" at bounding box center [558, 98] width 104 height 15
type input "ExcelO"
click at [622, 336] on button "Done" at bounding box center [621, 338] width 73 height 19
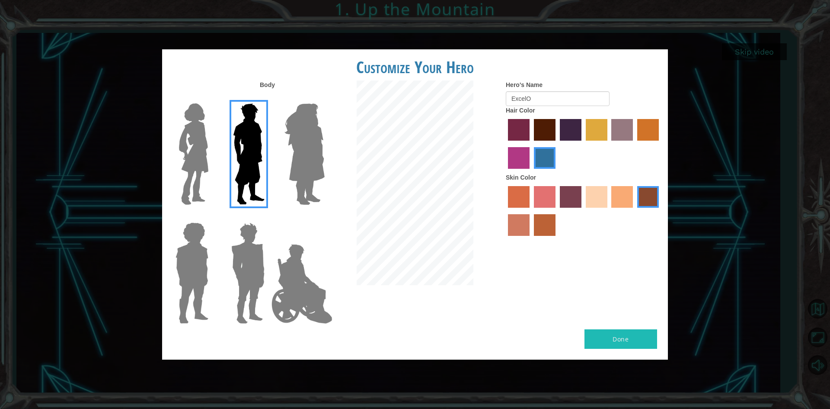
drag, startPoint x: 636, startPoint y: 325, endPoint x: 635, endPoint y: 320, distance: 5.3
click at [635, 320] on div "Body Hero's Name ExcelO Hair Color Skin Color" at bounding box center [415, 204] width 506 height 249
click at [615, 330] on div "Customize Your Hero Body Hero's Name ExcelO Hair Color Skin Color Done" at bounding box center [415, 204] width 506 height 310
click at [546, 95] on input "ExcelO" at bounding box center [558, 98] width 104 height 15
drag, startPoint x: 601, startPoint y: 314, endPoint x: 606, endPoint y: 330, distance: 17.1
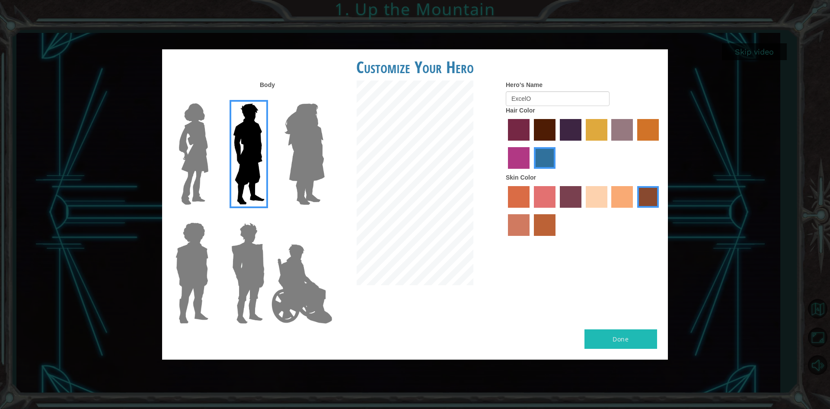
click at [604, 327] on div "Body Hero's Name ExcelO Hair Color Skin Color" at bounding box center [415, 204] width 506 height 249
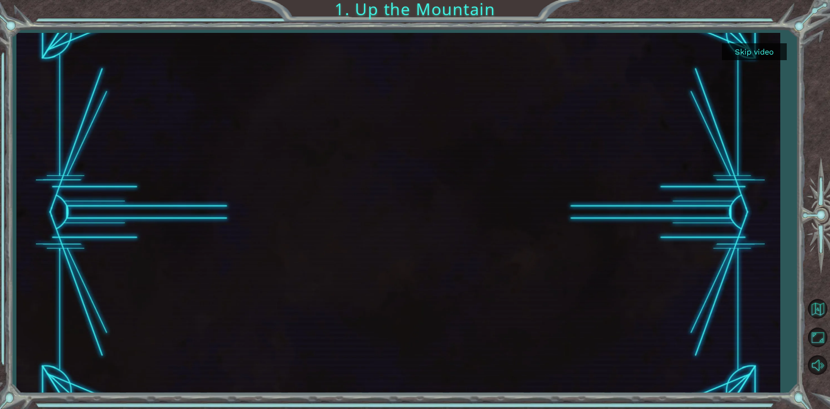
click at [754, 50] on button "Skip video" at bounding box center [754, 51] width 65 height 17
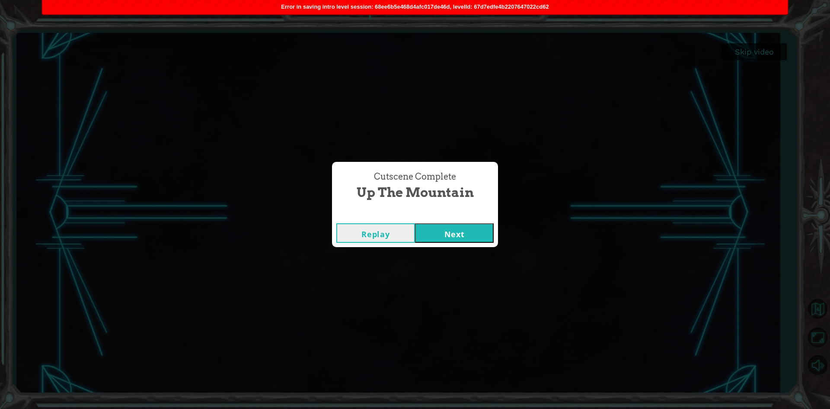
click at [475, 234] on button "Next" at bounding box center [454, 232] width 79 height 19
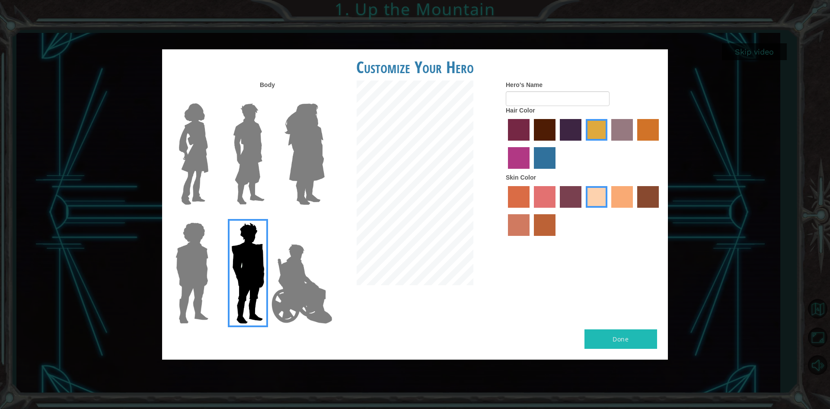
click at [255, 167] on img at bounding box center [249, 154] width 38 height 108
click at [268, 98] on input "Hero Lars" at bounding box center [268, 98] width 0 height 0
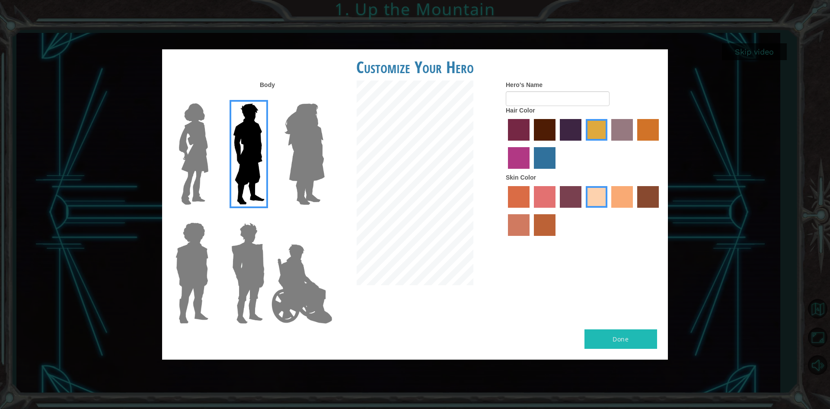
click at [543, 153] on label "lachmara hair color" at bounding box center [545, 158] width 22 height 22
click at [531, 172] on input "lachmara hair color" at bounding box center [531, 172] width 0 height 0
click at [643, 195] on label "karma skin color" at bounding box center [648, 197] width 22 height 22
click at [634, 211] on input "karma skin color" at bounding box center [634, 211] width 0 height 0
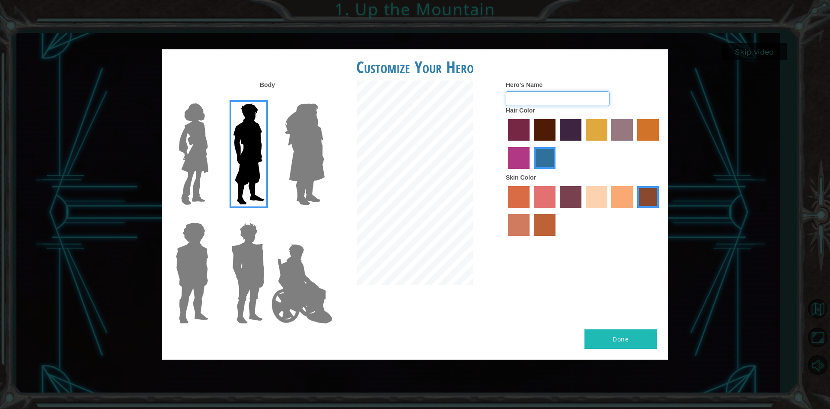
click at [543, 103] on input "Hero's Name" at bounding box center [558, 98] width 104 height 15
drag, startPoint x: 626, startPoint y: 283, endPoint x: 634, endPoint y: 322, distance: 39.8
click at [627, 296] on div "Body Hero's Name Hair Color Skin Color" at bounding box center [415, 204] width 506 height 249
click at [639, 327] on div "Body Hero's Name Hair Color Skin Color" at bounding box center [415, 204] width 506 height 249
click at [641, 334] on button "Done" at bounding box center [621, 338] width 73 height 19
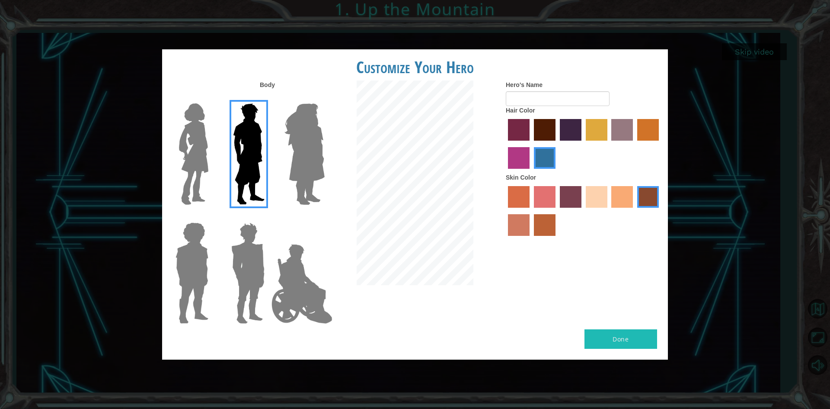
click at [641, 334] on button "Done" at bounding box center [621, 338] width 73 height 19
click at [635, 336] on button "Done" at bounding box center [621, 338] width 73 height 19
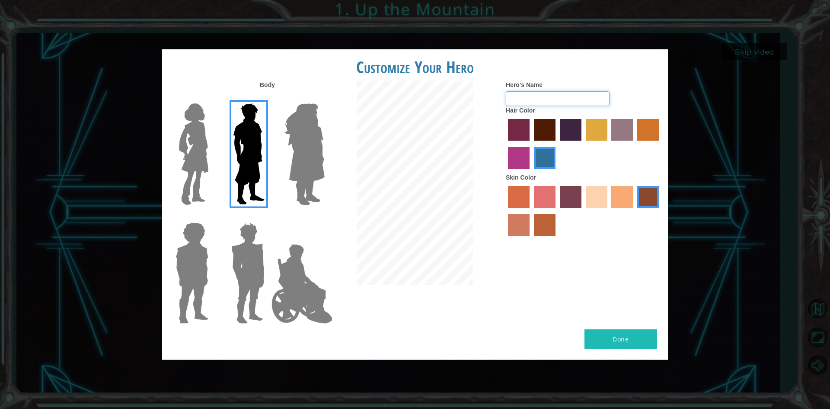
click at [536, 93] on input "Hero's Name" at bounding box center [558, 98] width 104 height 15
type input "ExcelO"
click at [628, 337] on button "Done" at bounding box center [621, 338] width 73 height 19
